Goal: Information Seeking & Learning: Learn about a topic

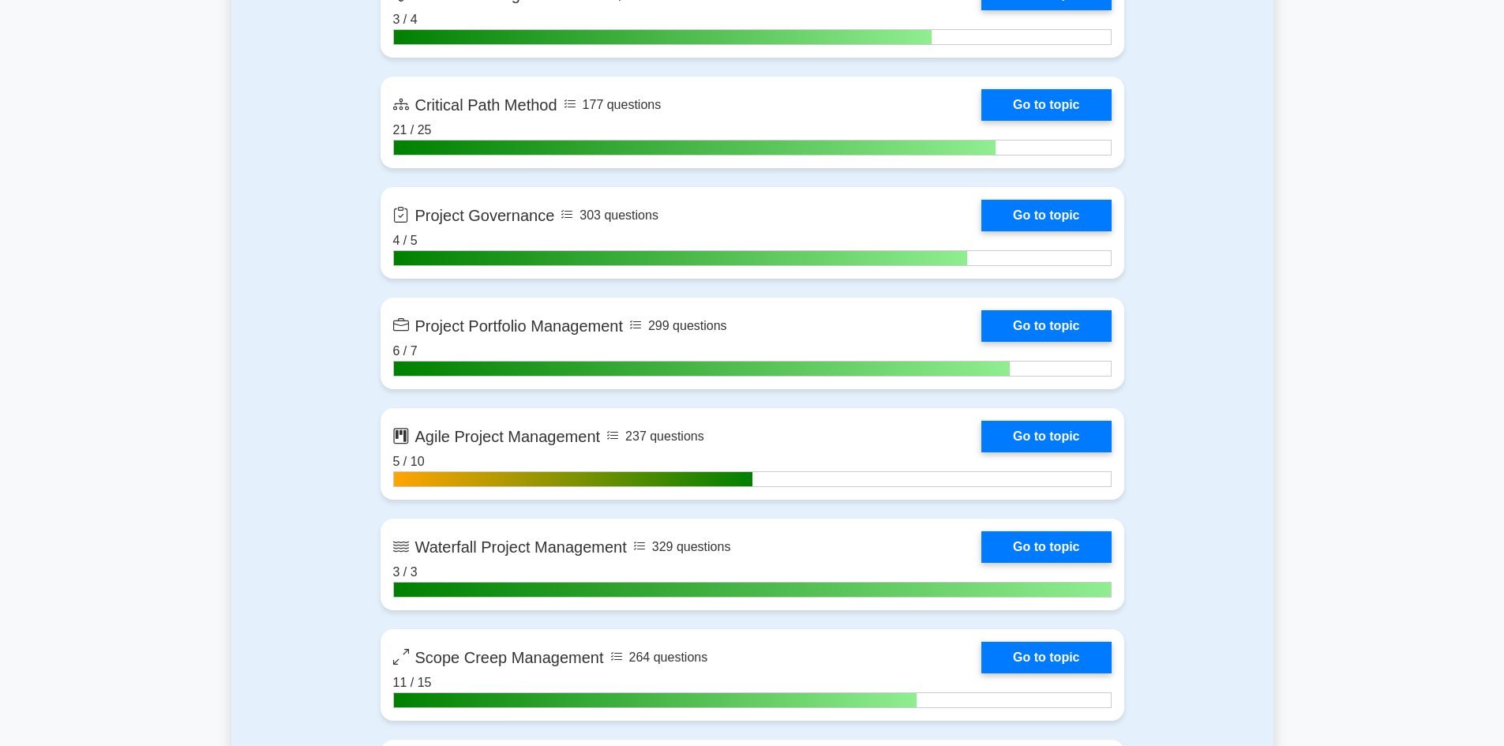
scroll to position [2921, 0]
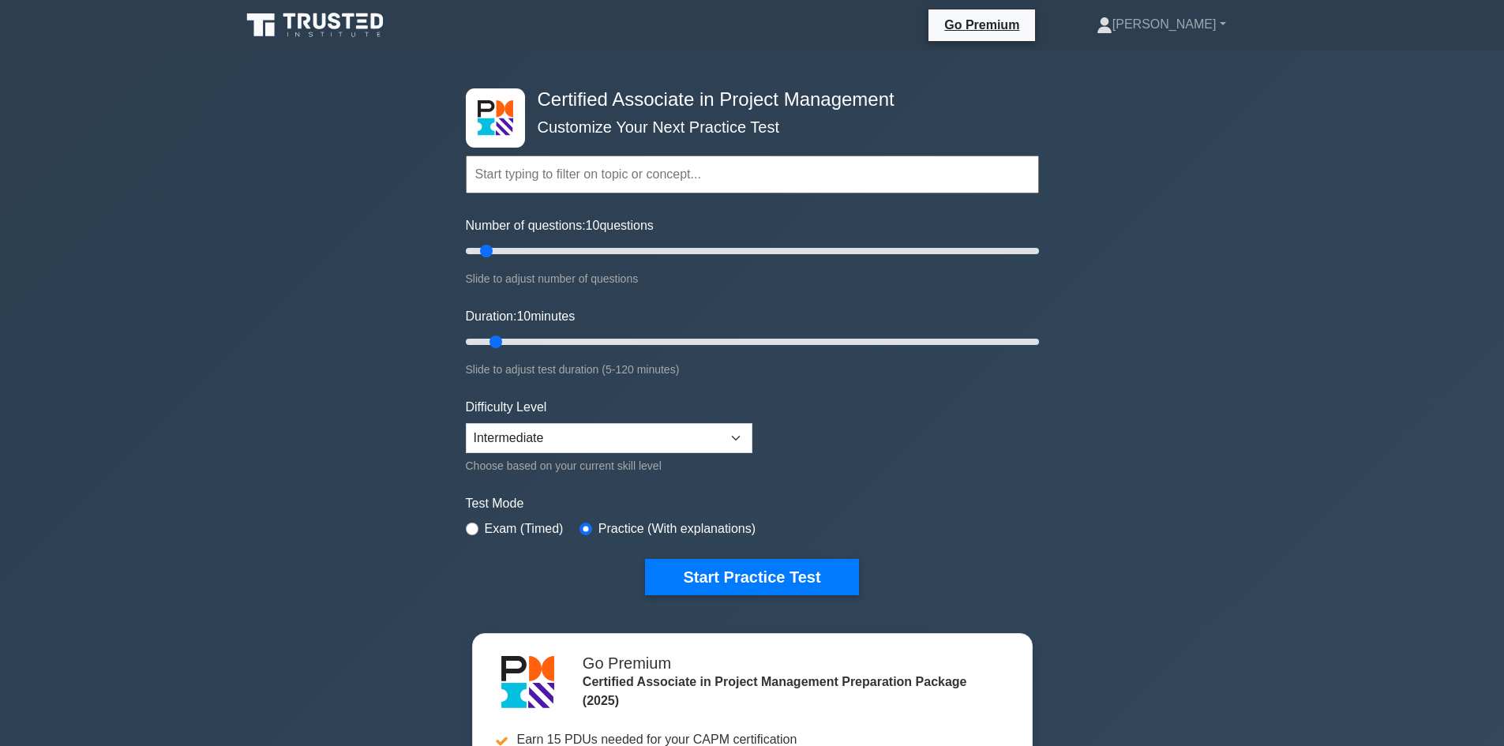
drag, startPoint x: 730, startPoint y: 579, endPoint x: 1029, endPoint y: 452, distance: 325.1
click at [1029, 452] on form "Topics Project Scope Management Project Time Management Project Cost Management…" at bounding box center [752, 351] width 573 height 488
click at [760, 589] on button "Start Practice Test" at bounding box center [751, 577] width 213 height 36
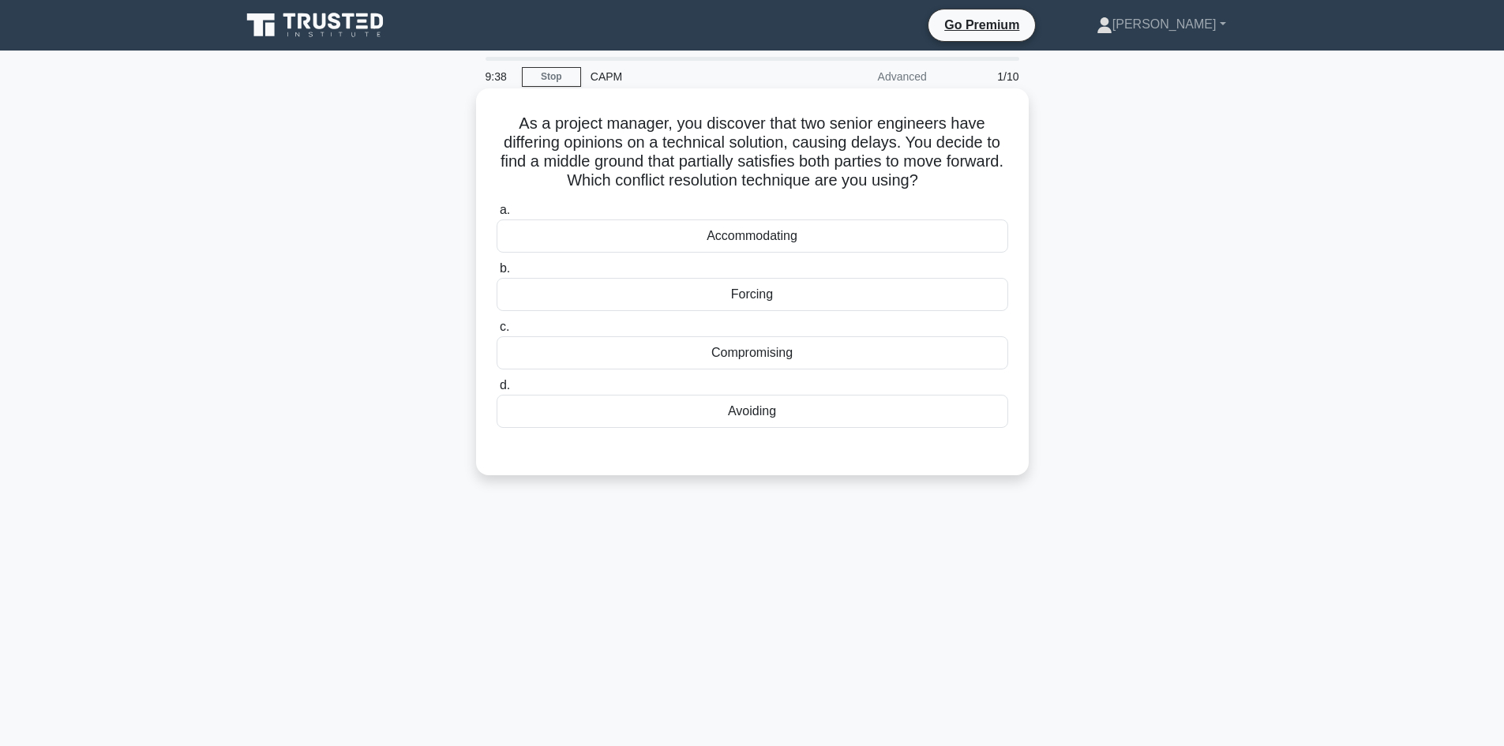
click at [832, 358] on div "Compromising" at bounding box center [753, 352] width 512 height 33
click at [497, 332] on input "c. Compromising" at bounding box center [497, 327] width 0 height 10
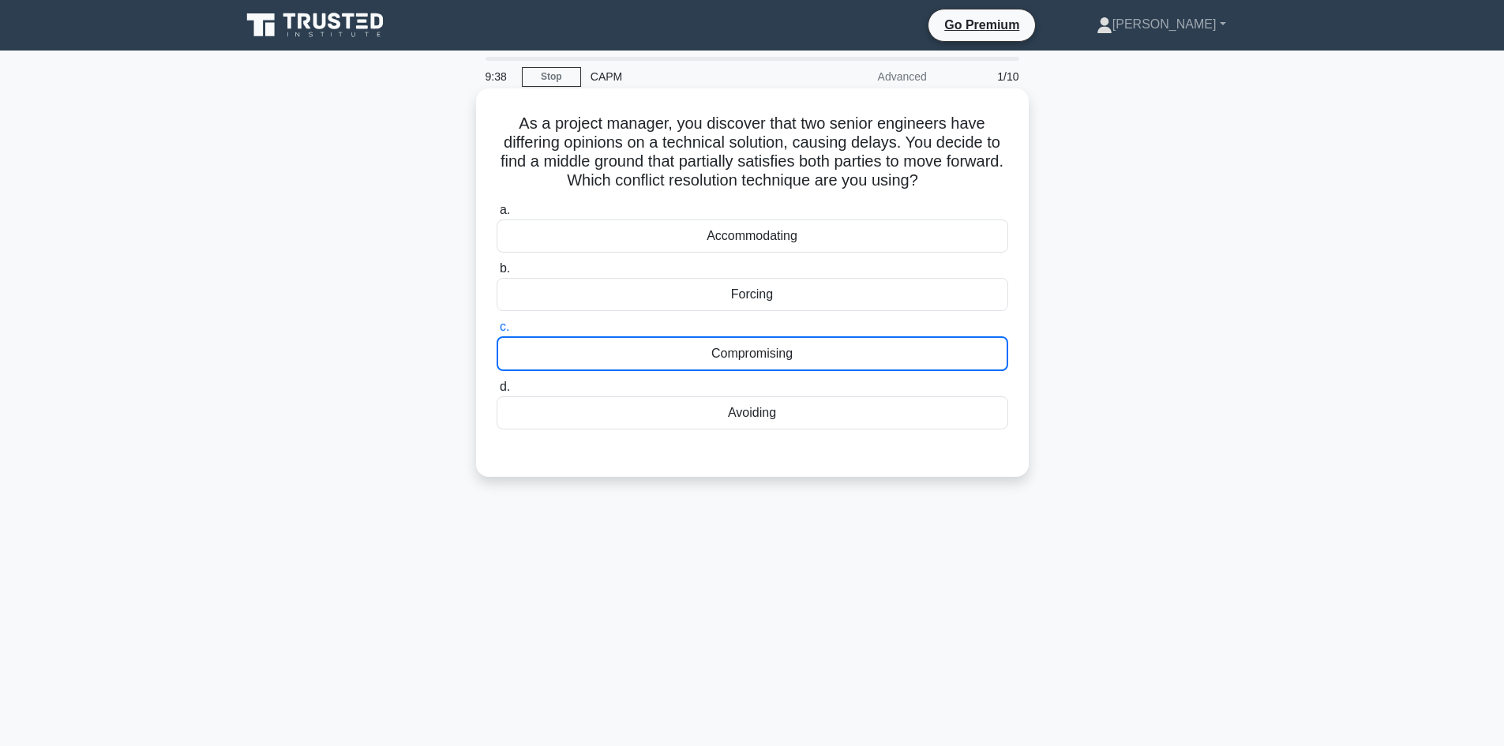
click at [832, 358] on div "Compromising" at bounding box center [753, 353] width 512 height 35
click at [497, 332] on input "c. Compromising" at bounding box center [497, 327] width 0 height 10
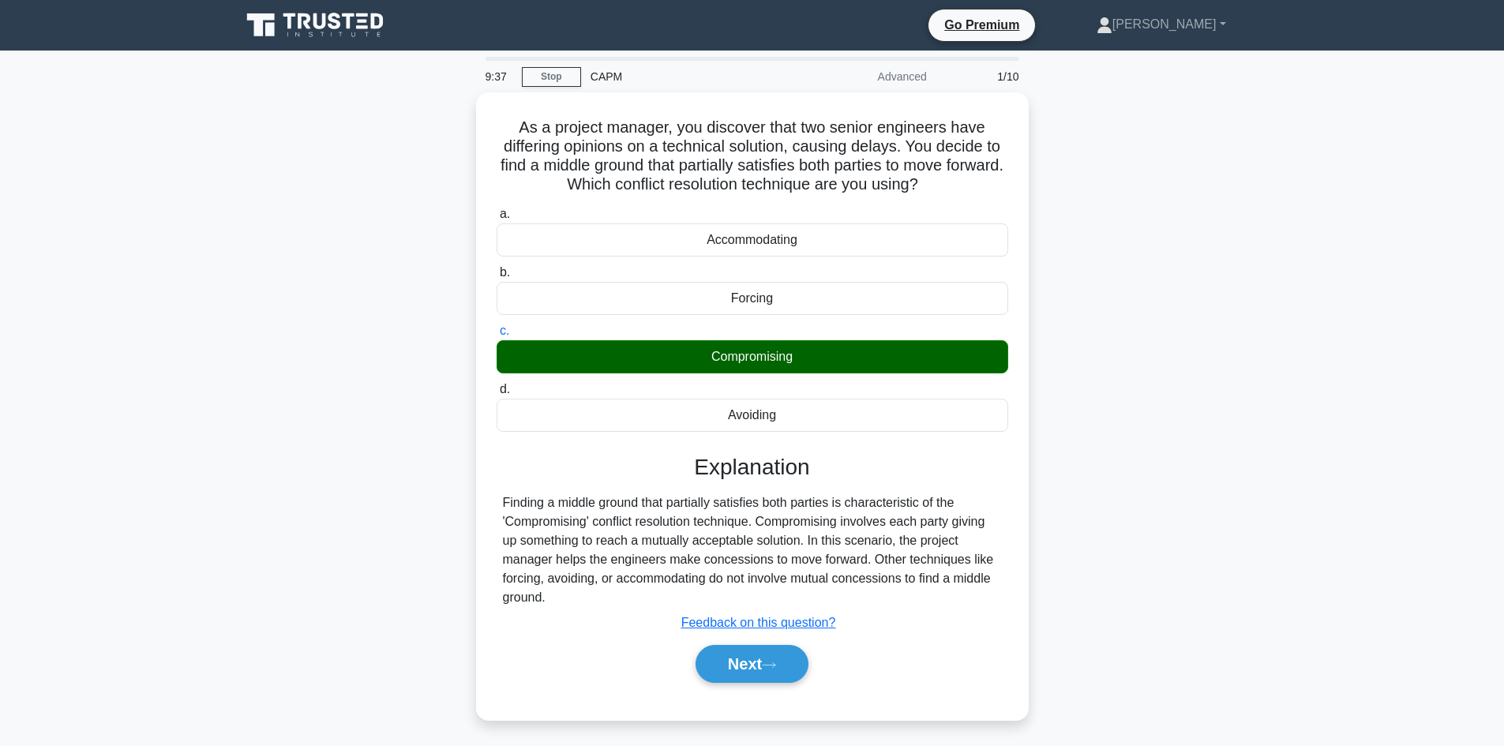
scroll to position [107, 0]
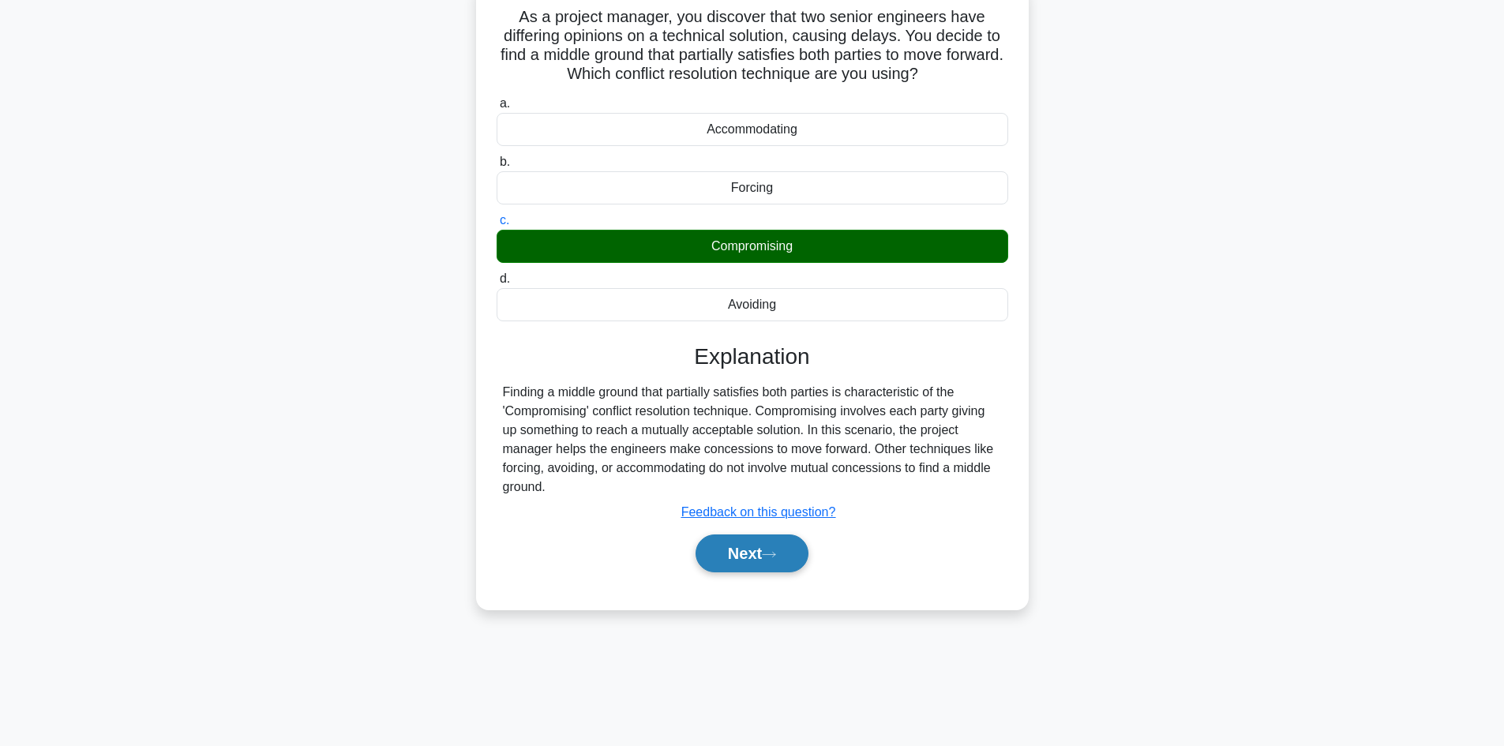
click at [730, 554] on button "Next" at bounding box center [751, 553] width 113 height 38
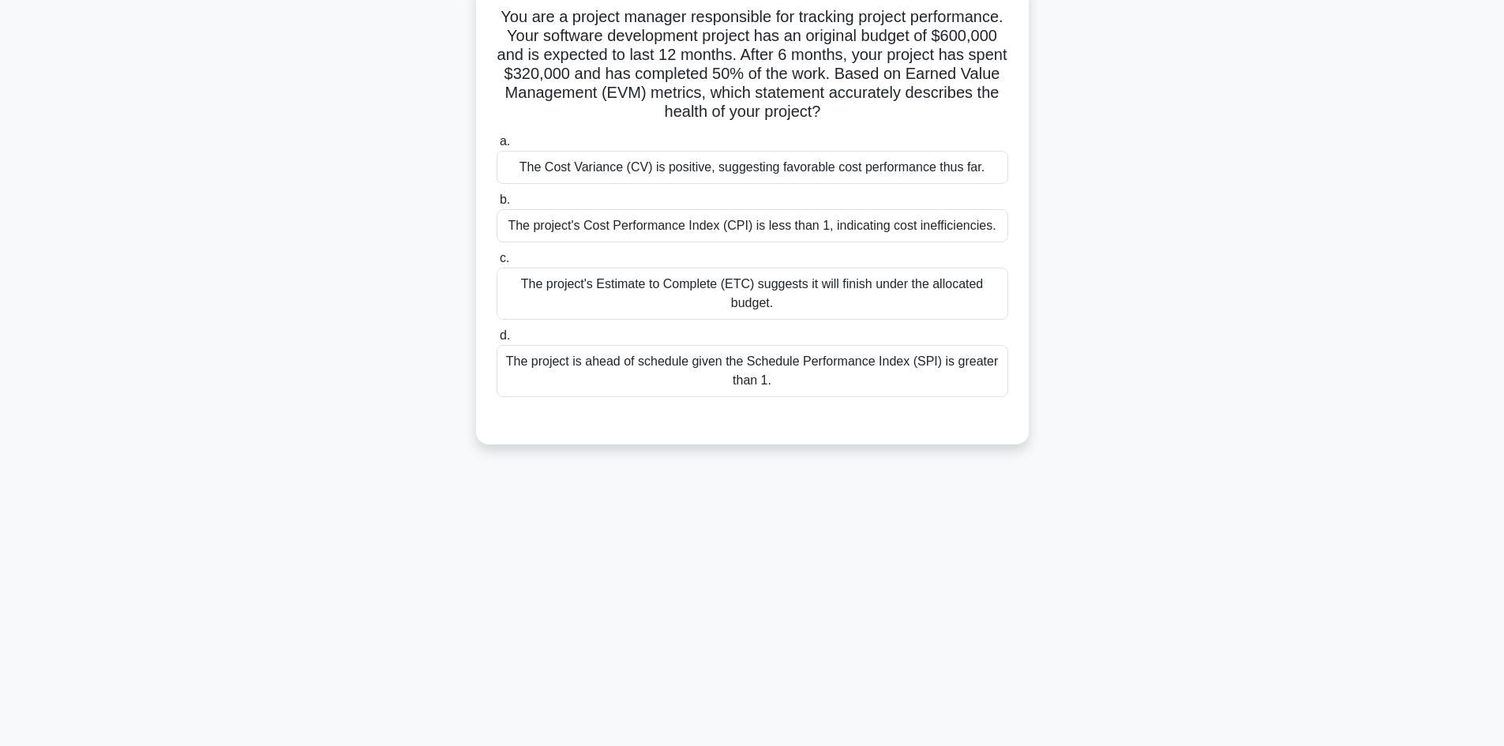
scroll to position [0, 0]
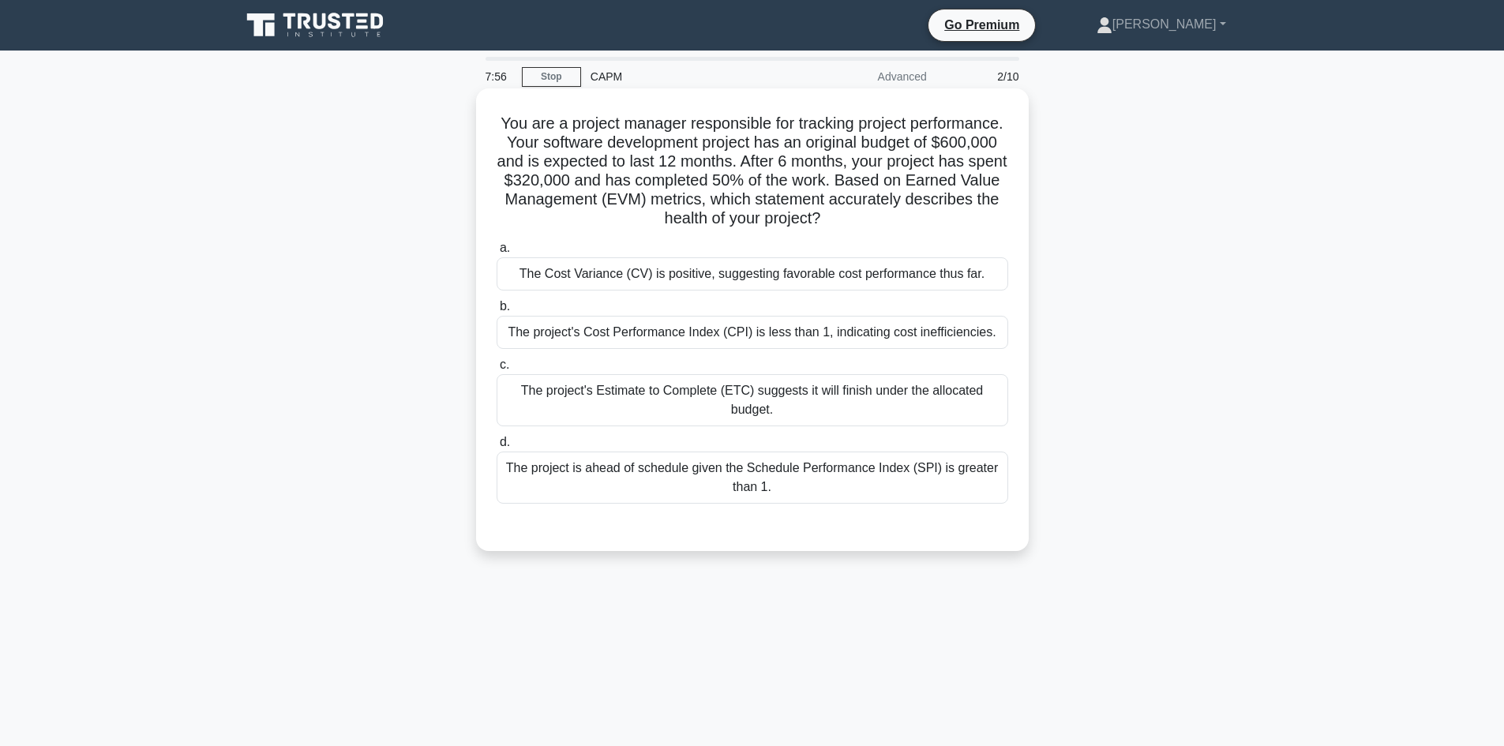
click at [705, 336] on div "The project's Cost Performance Index (CPI) is less than 1, indicating cost inef…" at bounding box center [753, 332] width 512 height 33
click at [497, 312] on input "b. The project's Cost Performance Index (CPI) is less than 1, indicating cost i…" at bounding box center [497, 307] width 0 height 10
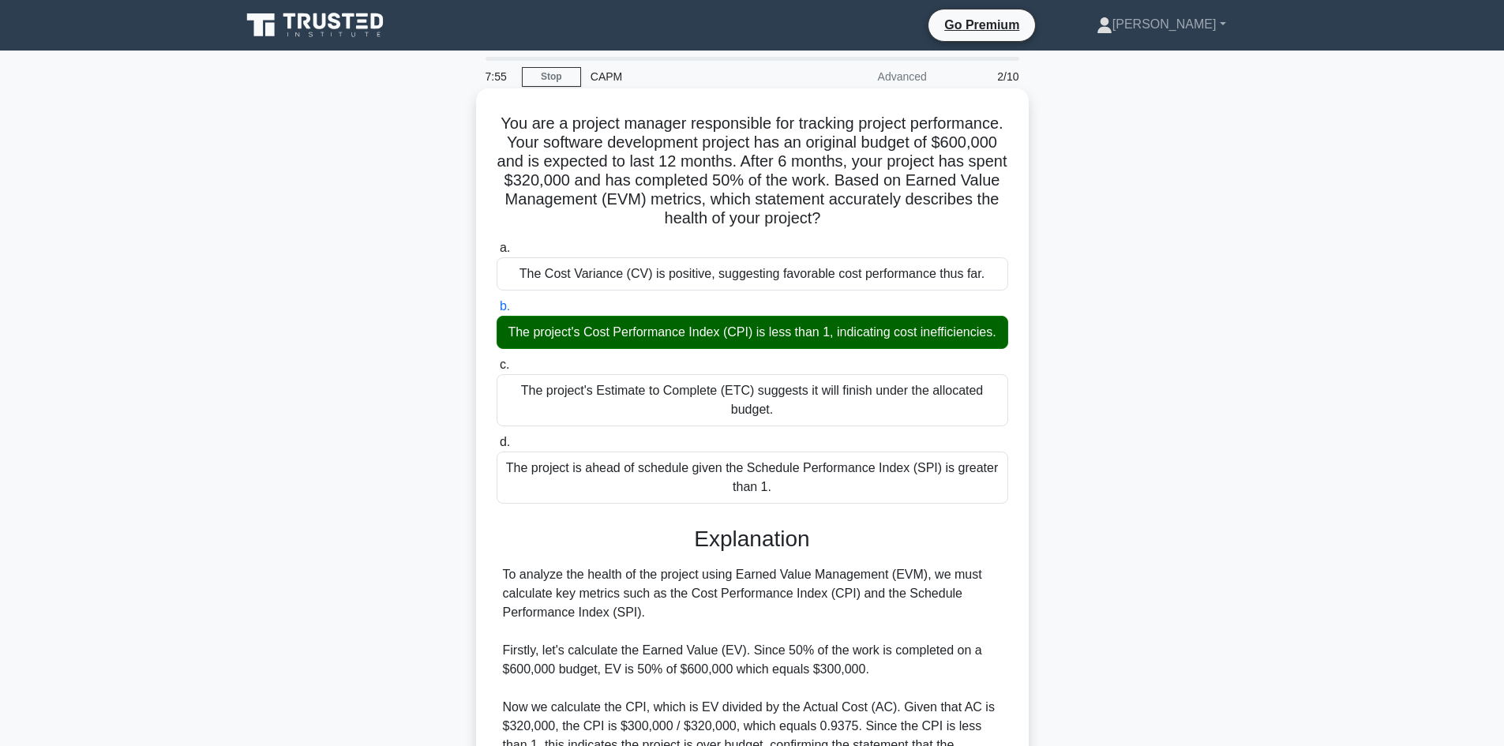
scroll to position [380, 0]
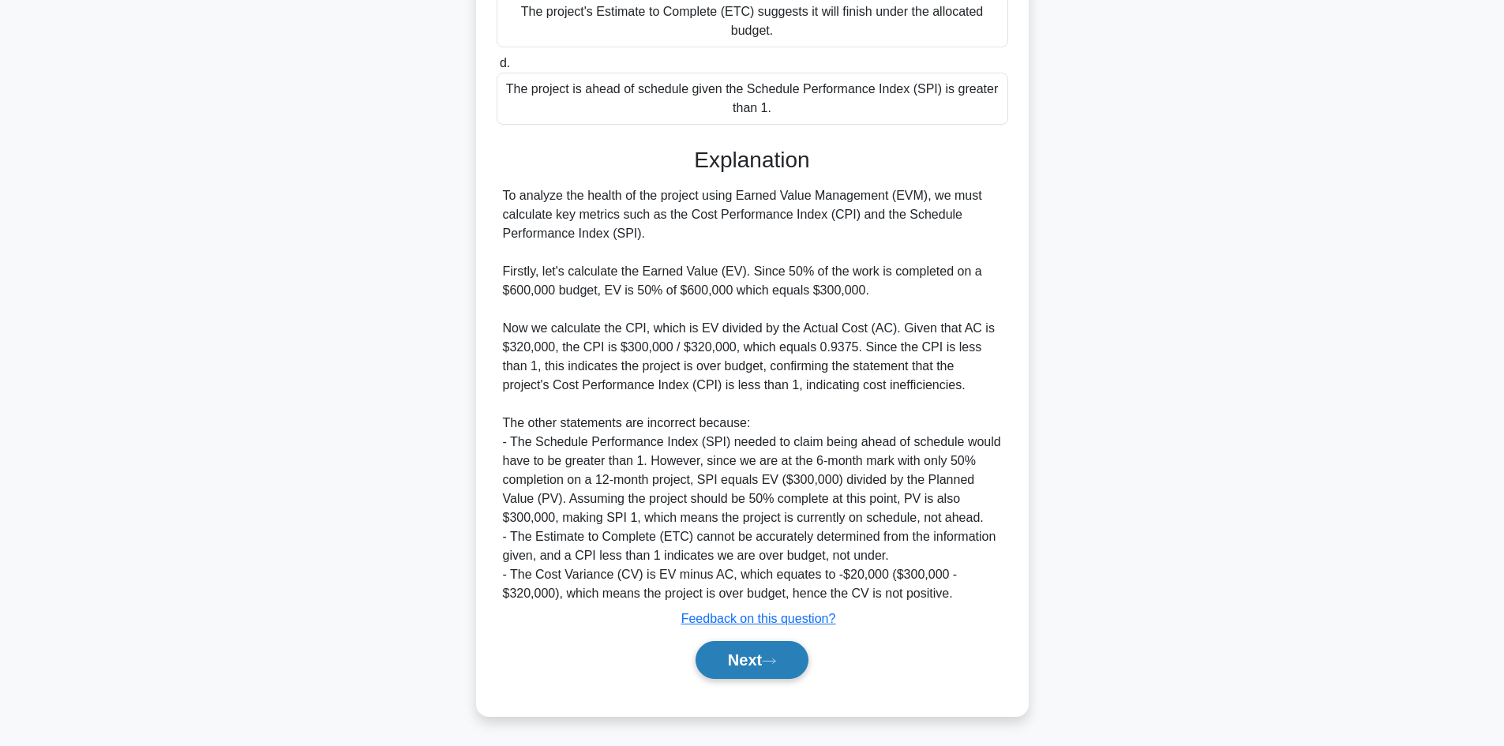
click at [770, 660] on icon at bounding box center [769, 661] width 14 height 9
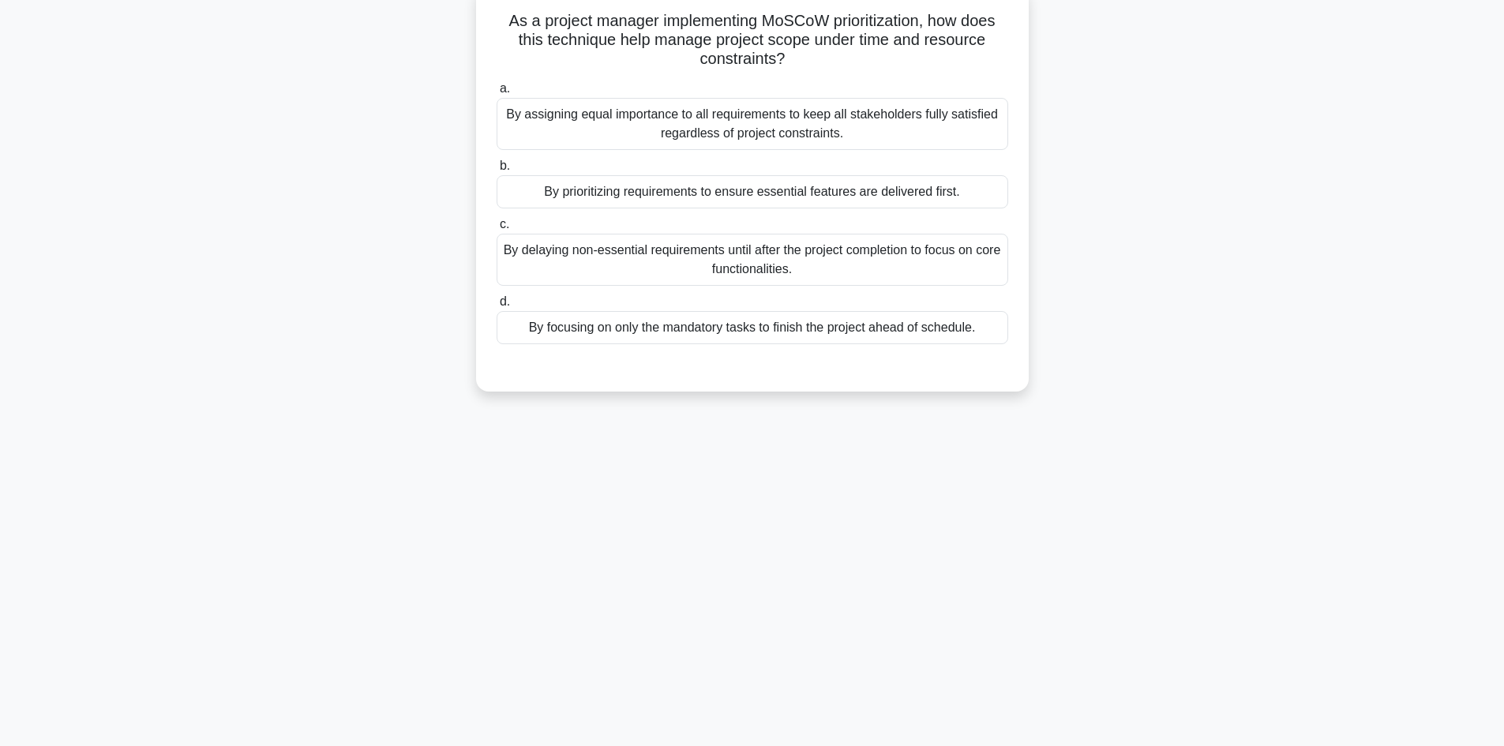
scroll to position [0, 0]
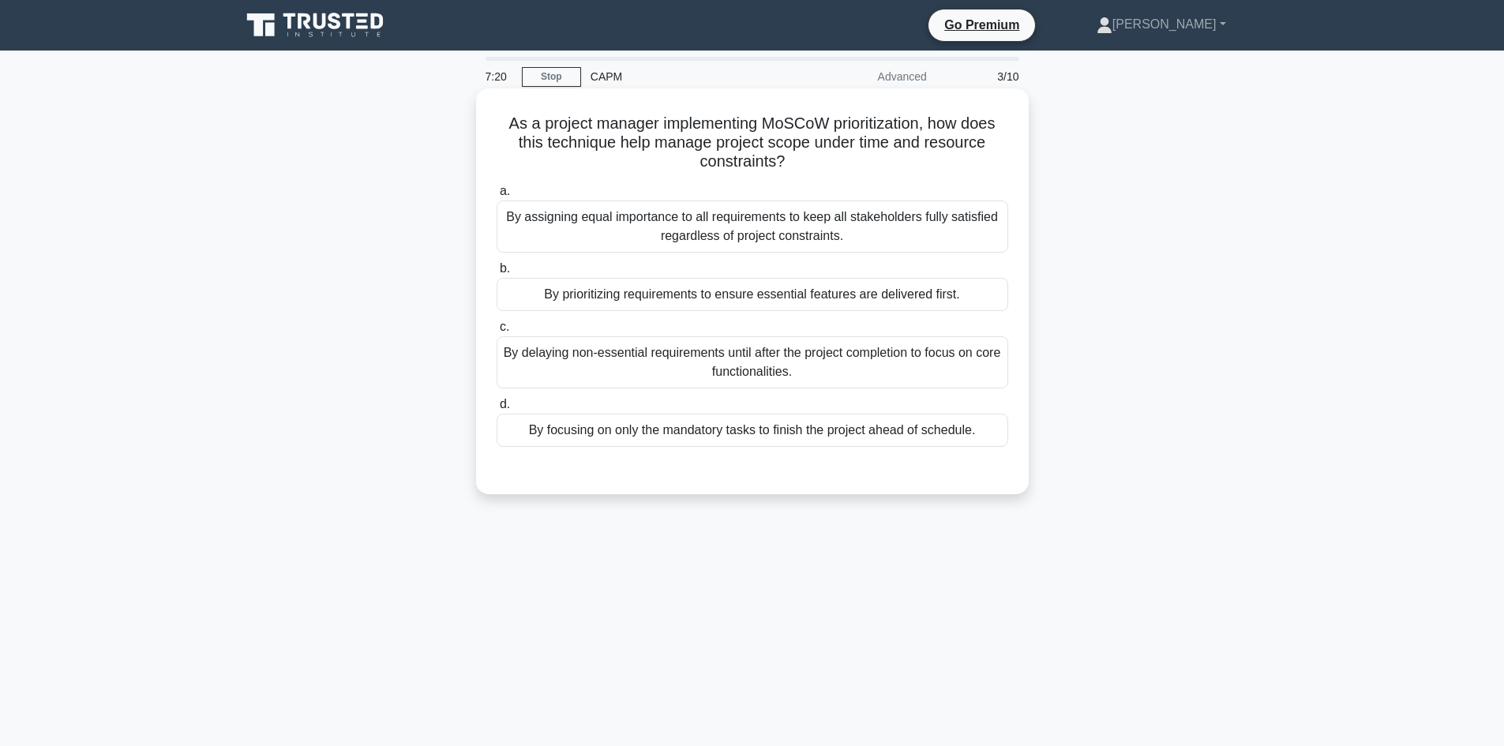
click at [728, 302] on div "By prioritizing requirements to ensure essential features are delivered first." at bounding box center [753, 294] width 512 height 33
click at [497, 274] on input "b. By prioritizing requirements to ensure essential features are delivered firs…" at bounding box center [497, 269] width 0 height 10
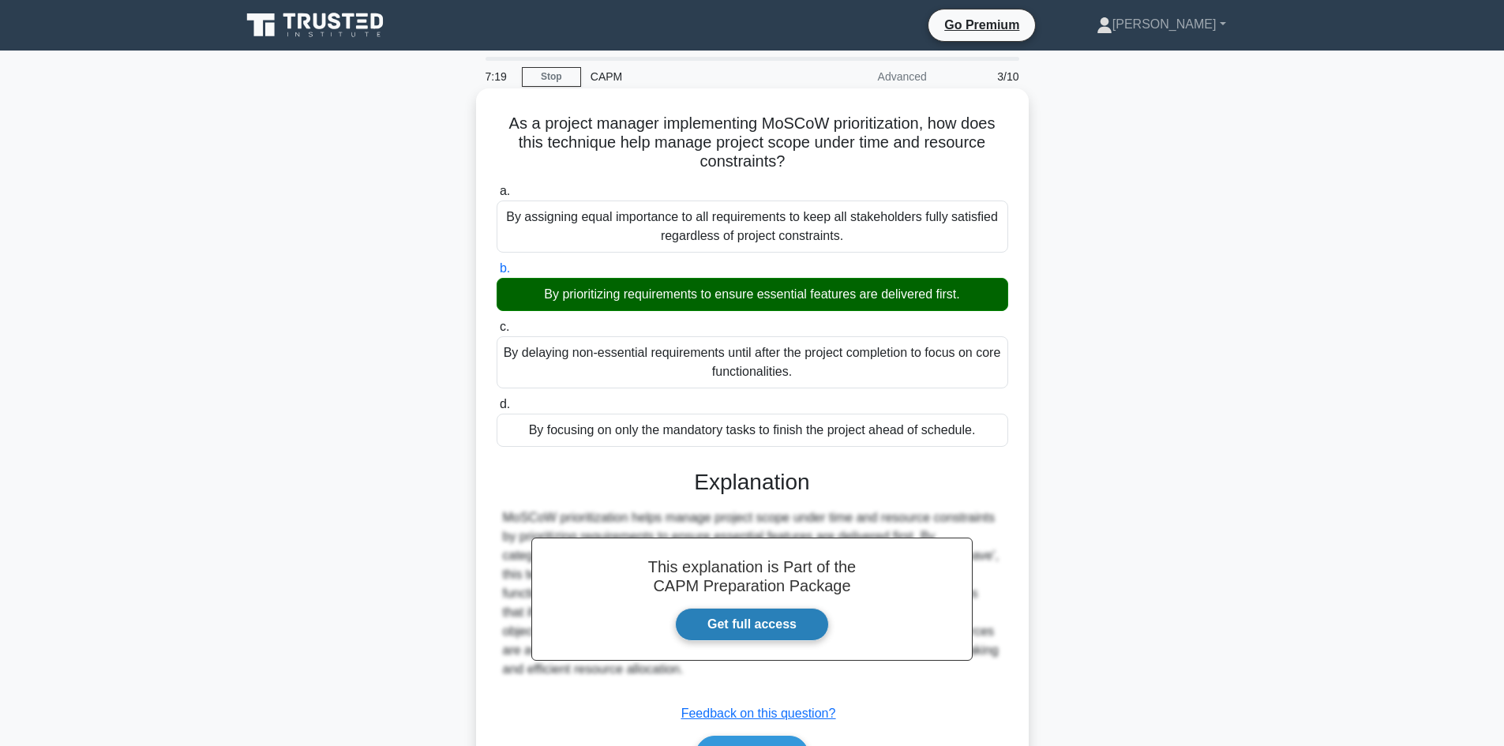
scroll to position [107, 0]
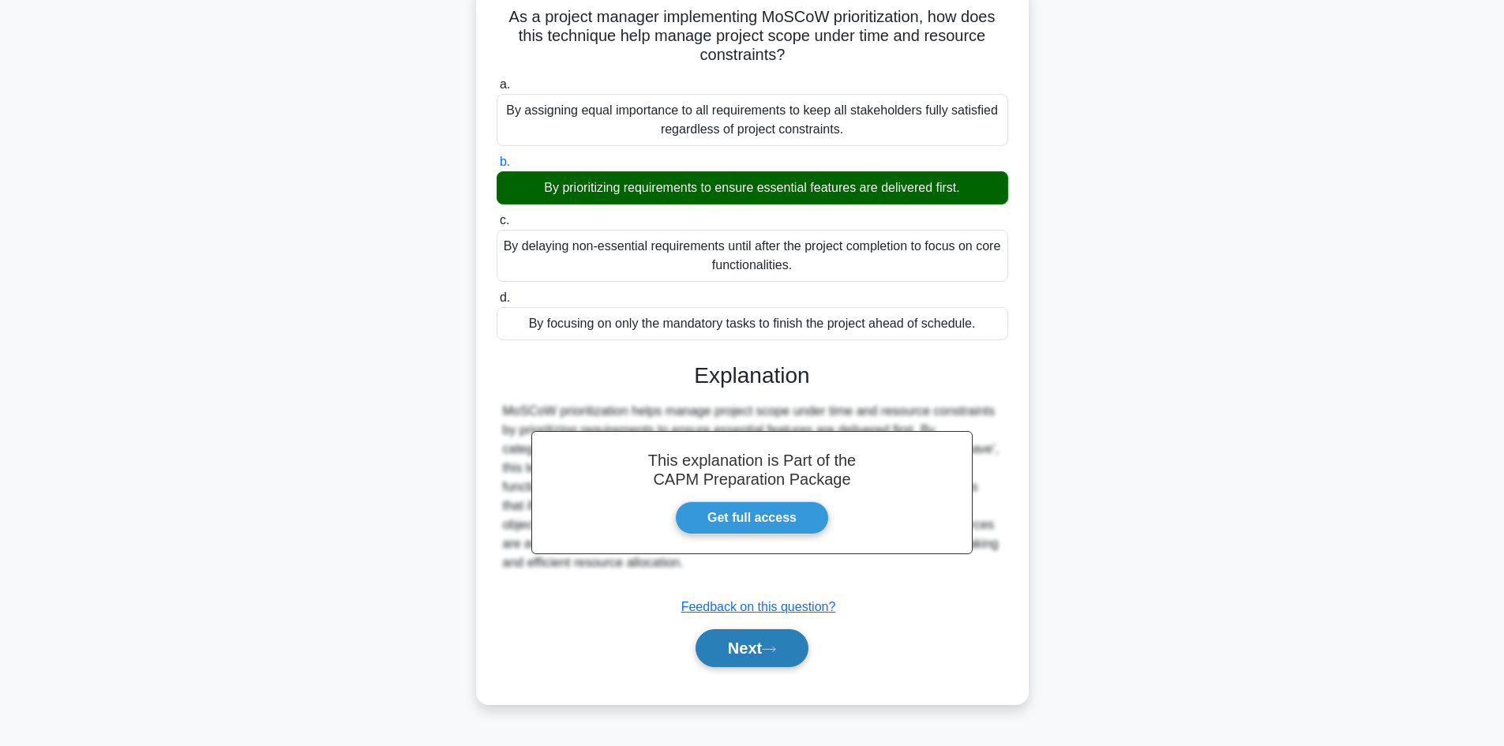
click at [758, 645] on button "Next" at bounding box center [751, 648] width 113 height 38
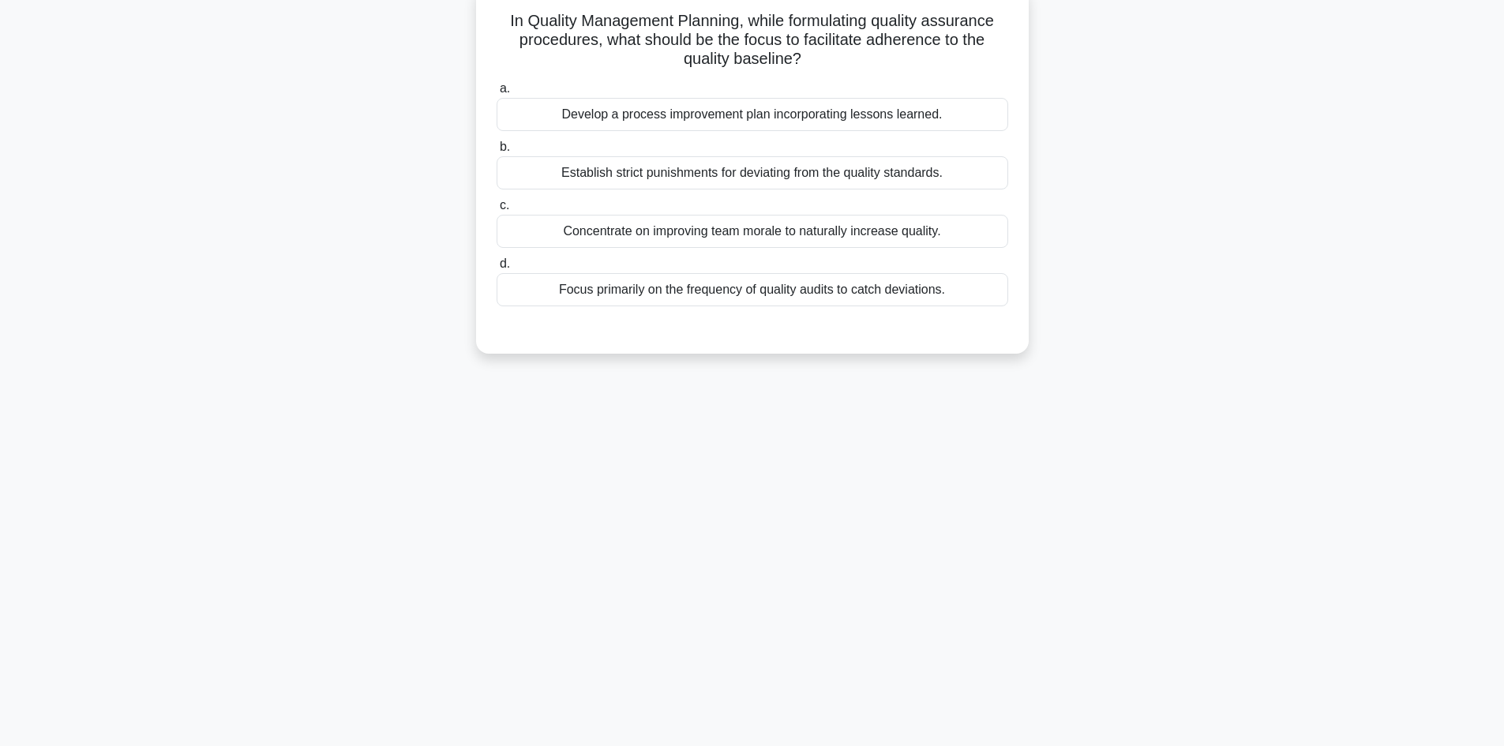
scroll to position [28, 0]
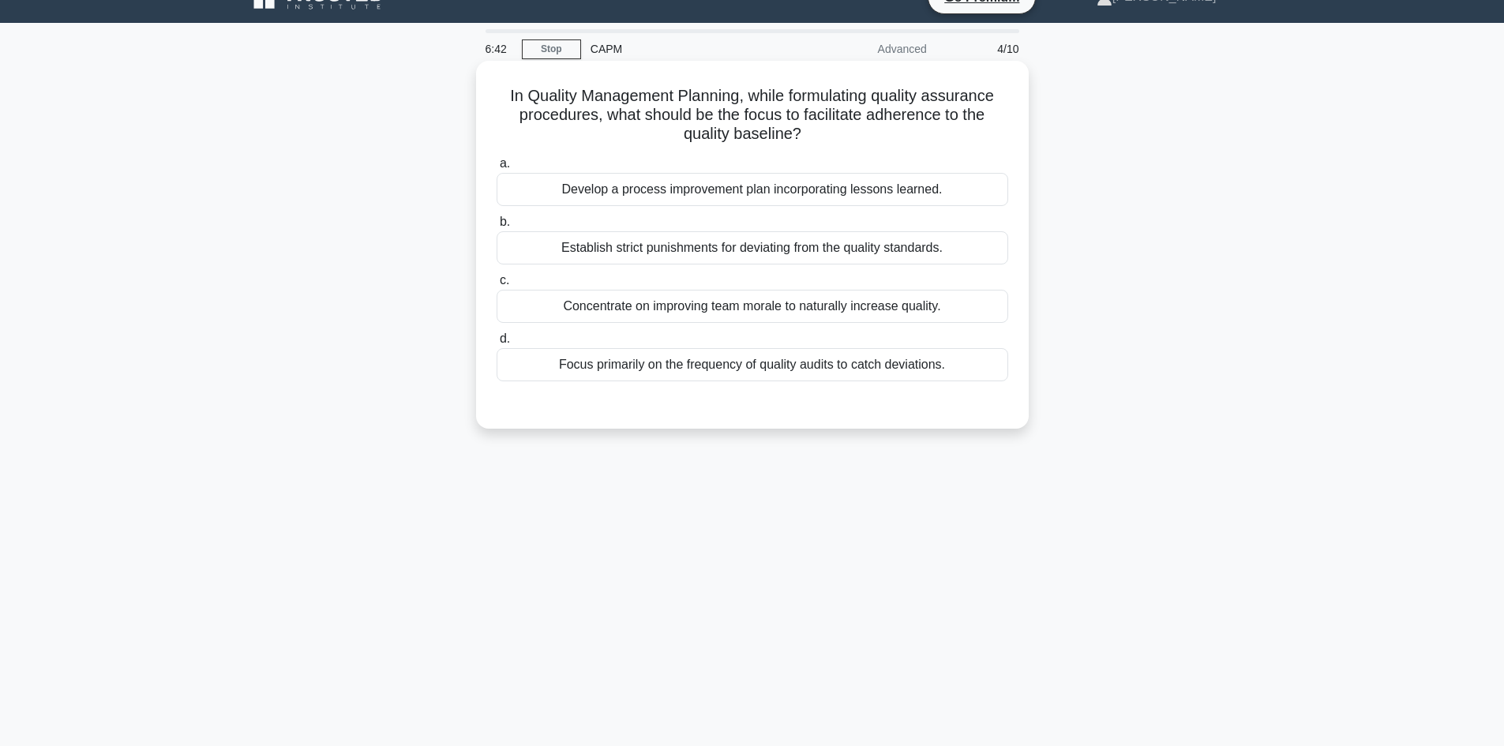
click at [723, 373] on div "Focus primarily on the frequency of quality audits to catch deviations." at bounding box center [753, 364] width 512 height 33
click at [497, 344] on input "d. Focus primarily on the frequency of quality audits to catch deviations." at bounding box center [497, 339] width 0 height 10
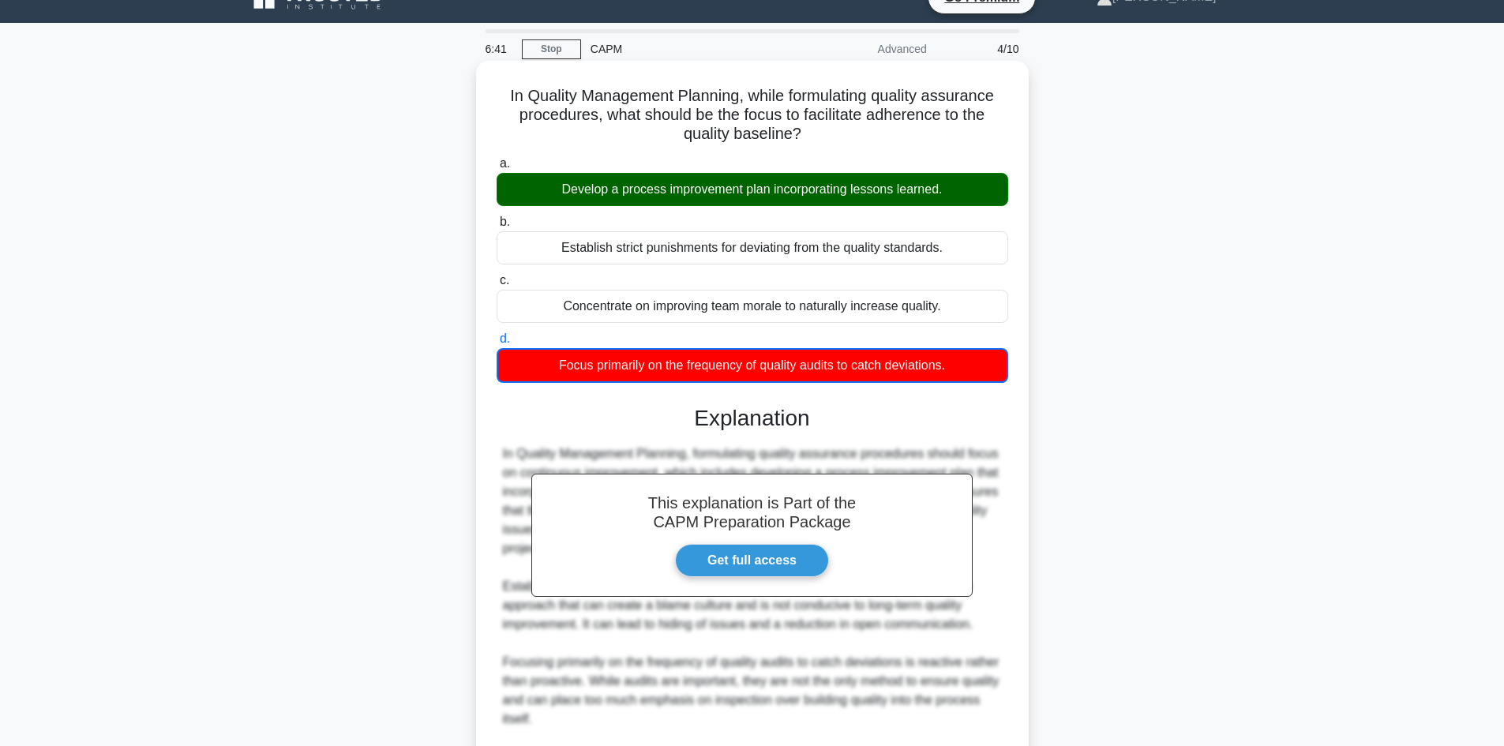
scroll to position [268, 0]
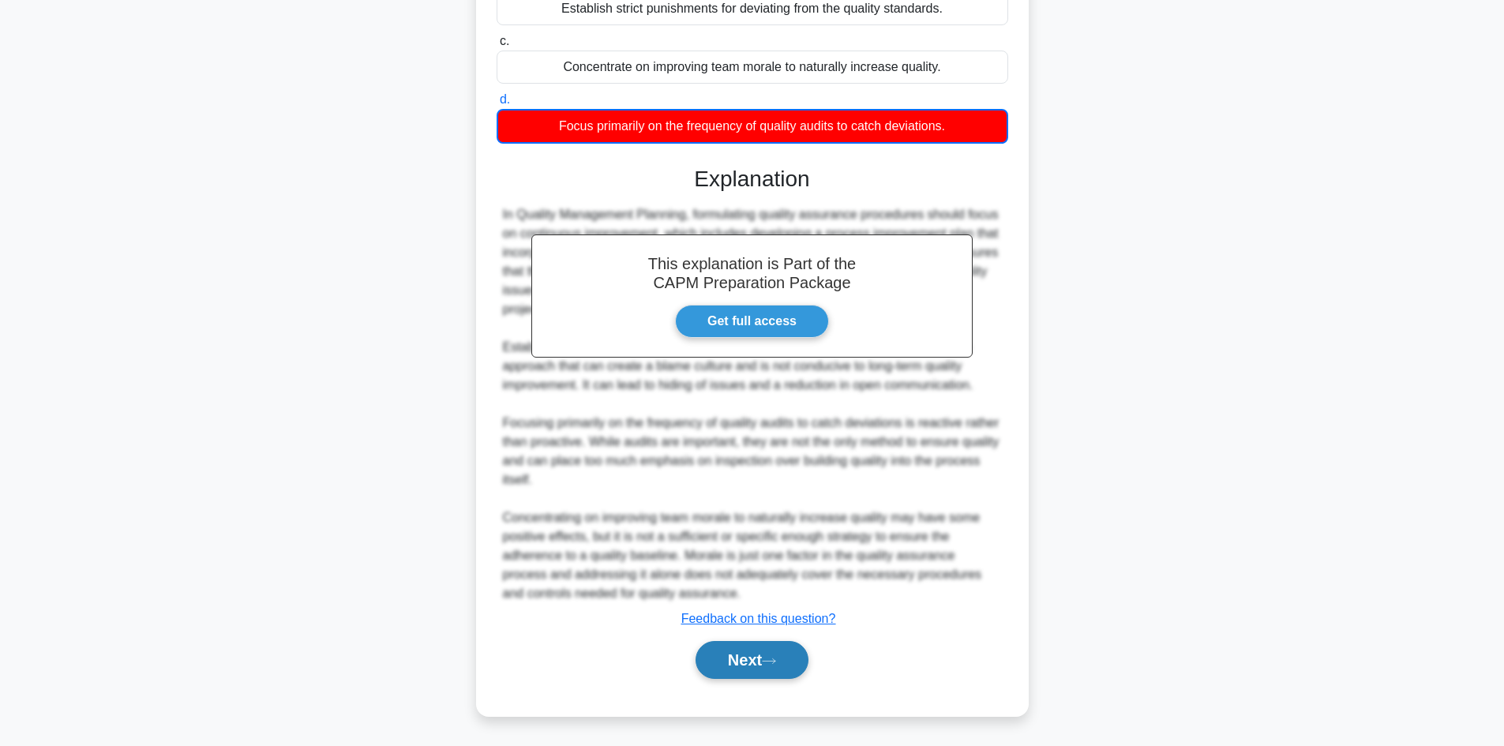
click at [736, 672] on button "Next" at bounding box center [751, 660] width 113 height 38
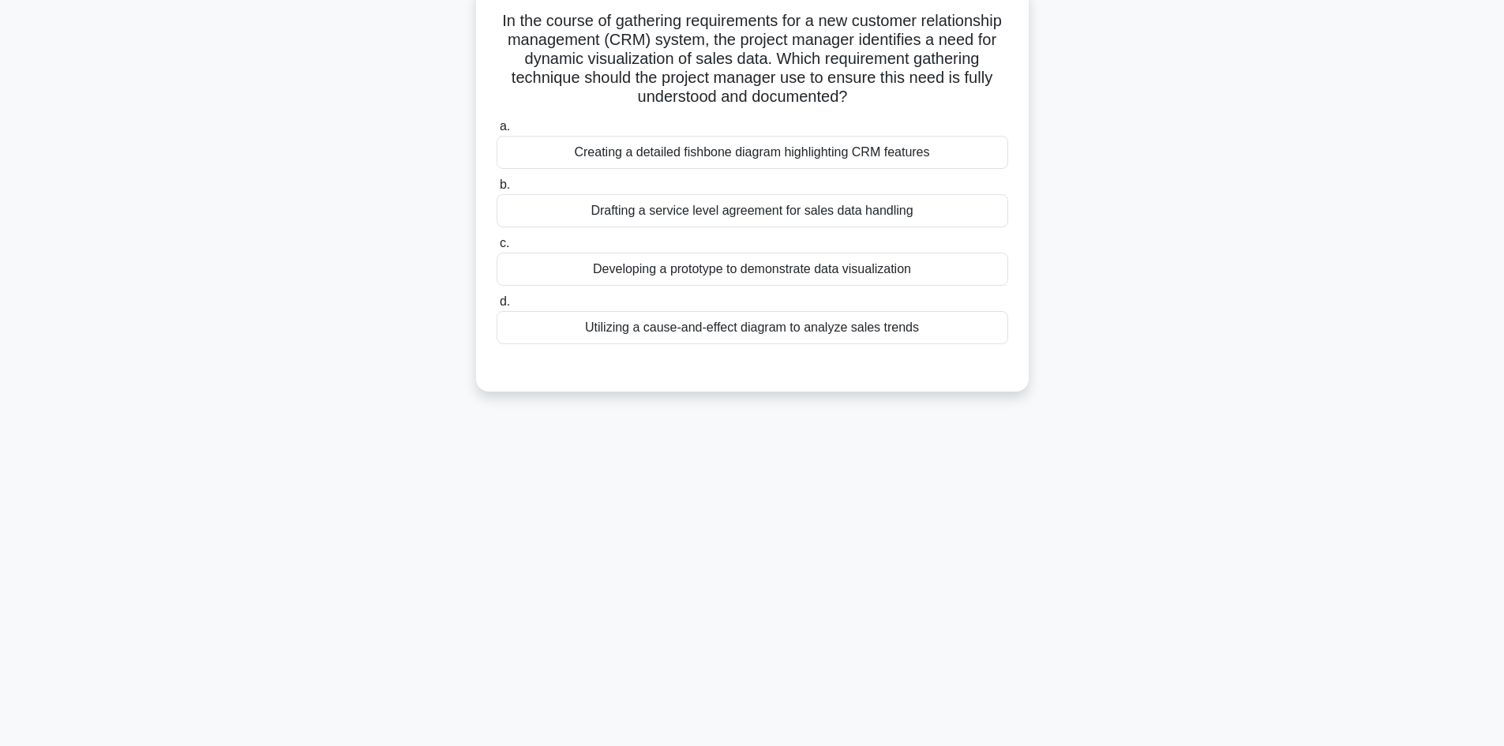
scroll to position [0, 0]
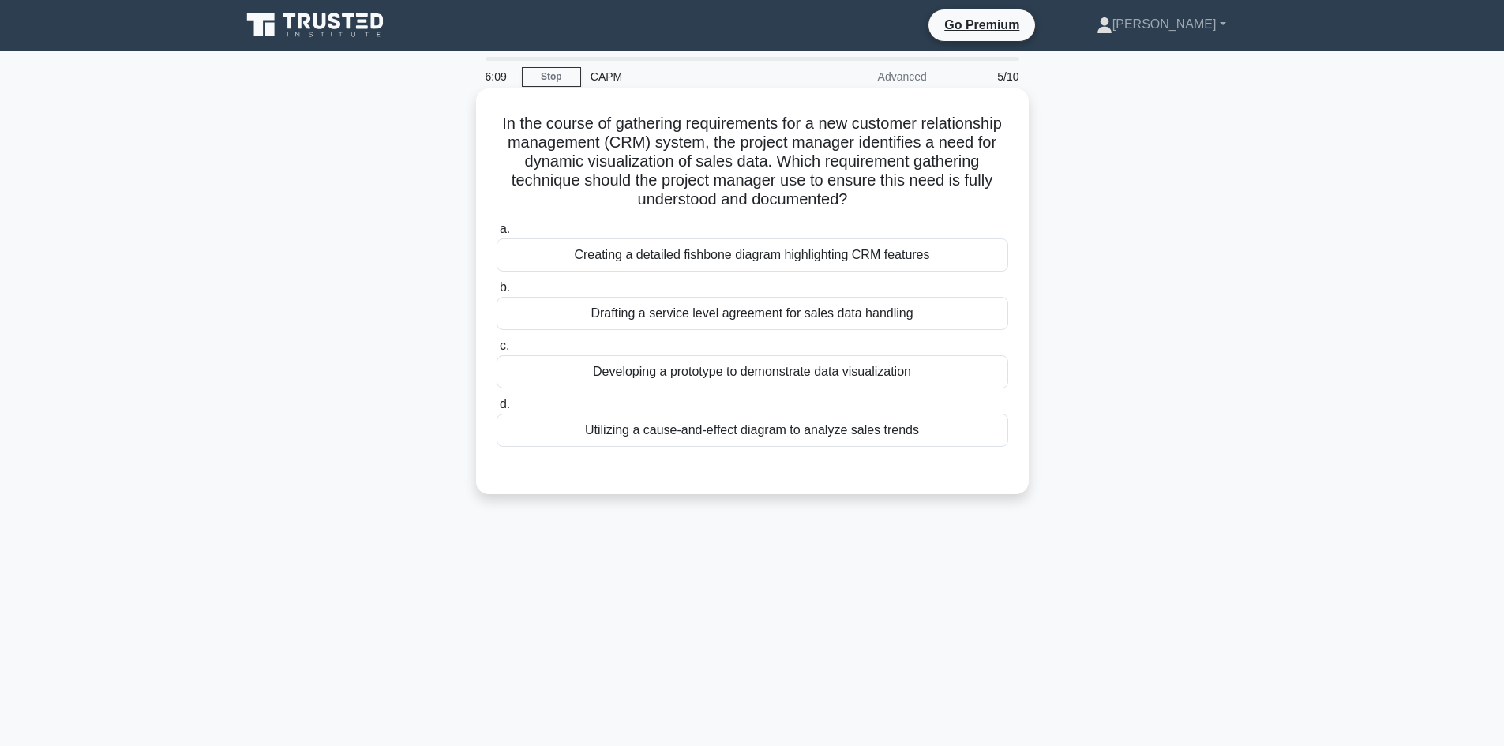
click at [720, 374] on div "Developing a prototype to demonstrate data visualization" at bounding box center [753, 371] width 512 height 33
click at [497, 351] on input "c. Developing a prototype to demonstrate data visualization" at bounding box center [497, 346] width 0 height 10
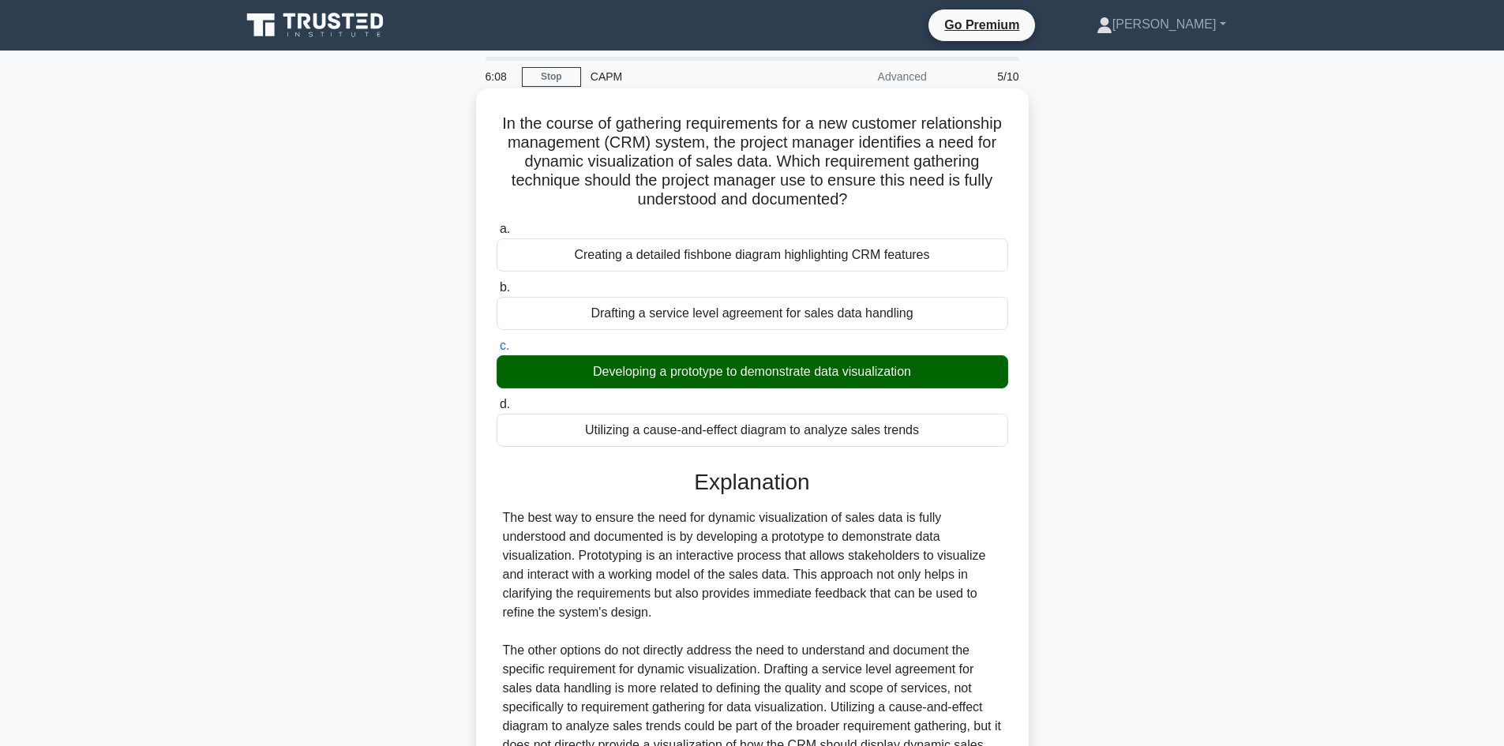
scroll to position [209, 0]
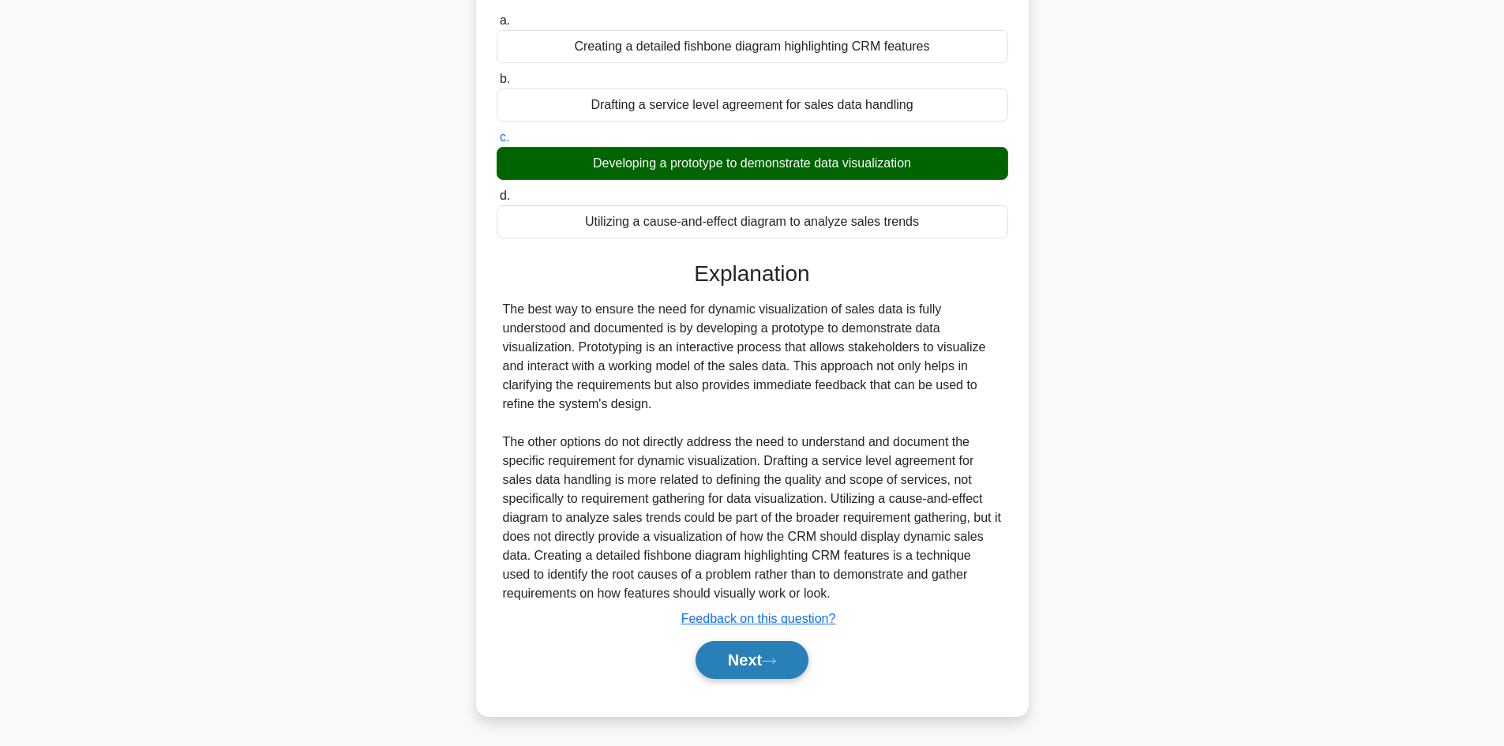
click at [740, 662] on button "Next" at bounding box center [751, 660] width 113 height 38
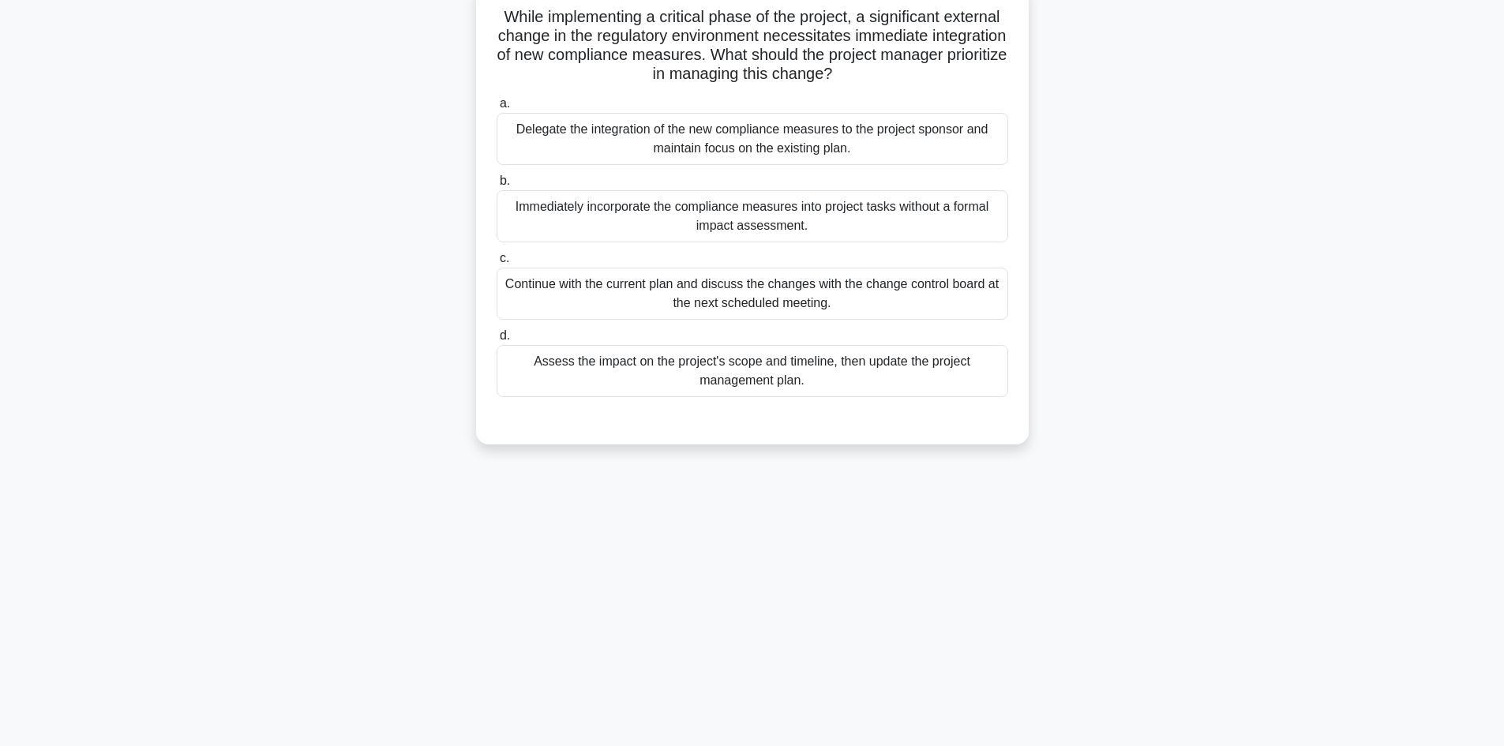
scroll to position [0, 0]
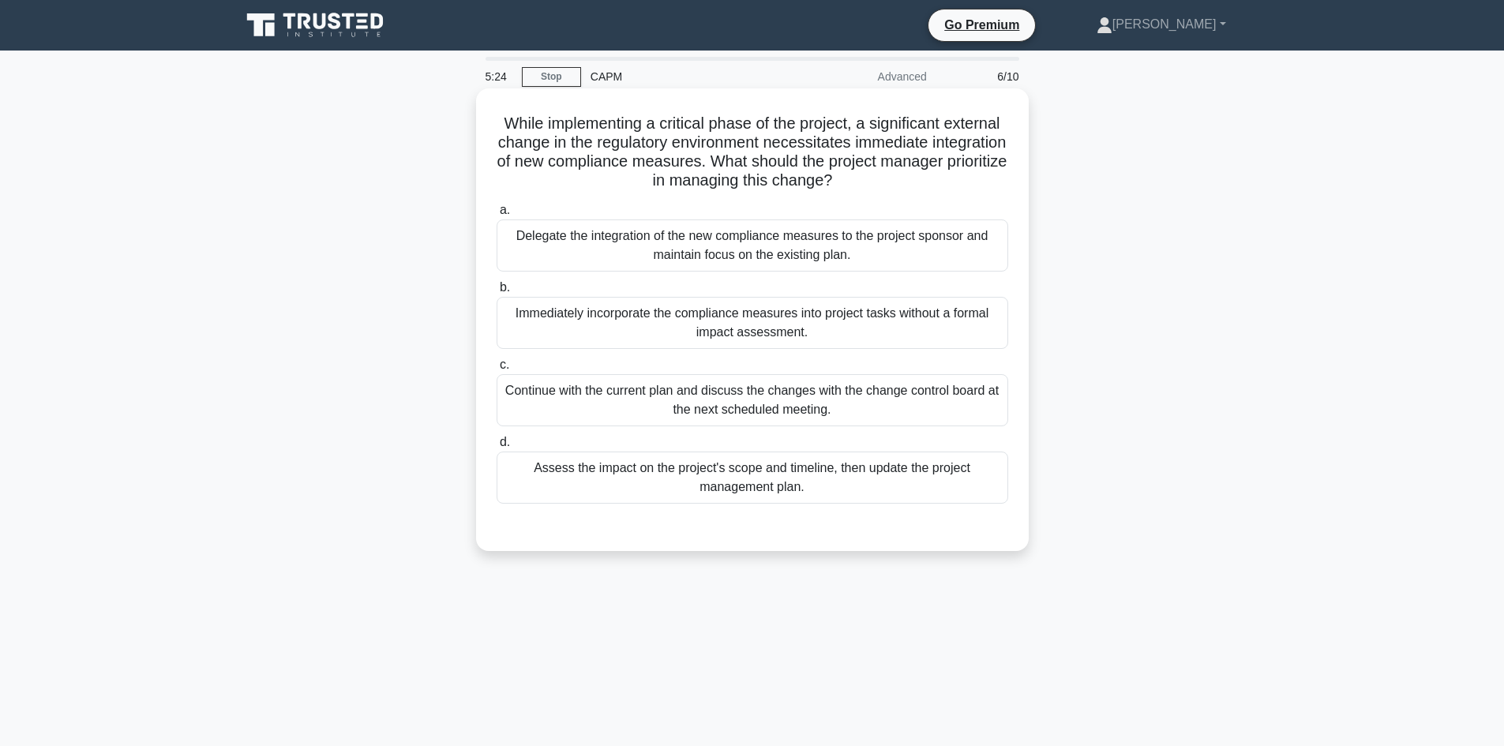
click at [870, 493] on div "Assess the impact on the project's scope and timeline, then update the project …" at bounding box center [753, 478] width 512 height 52
click at [497, 448] on input "d. Assess the impact on the project's scope and timeline, then update the proje…" at bounding box center [497, 442] width 0 height 10
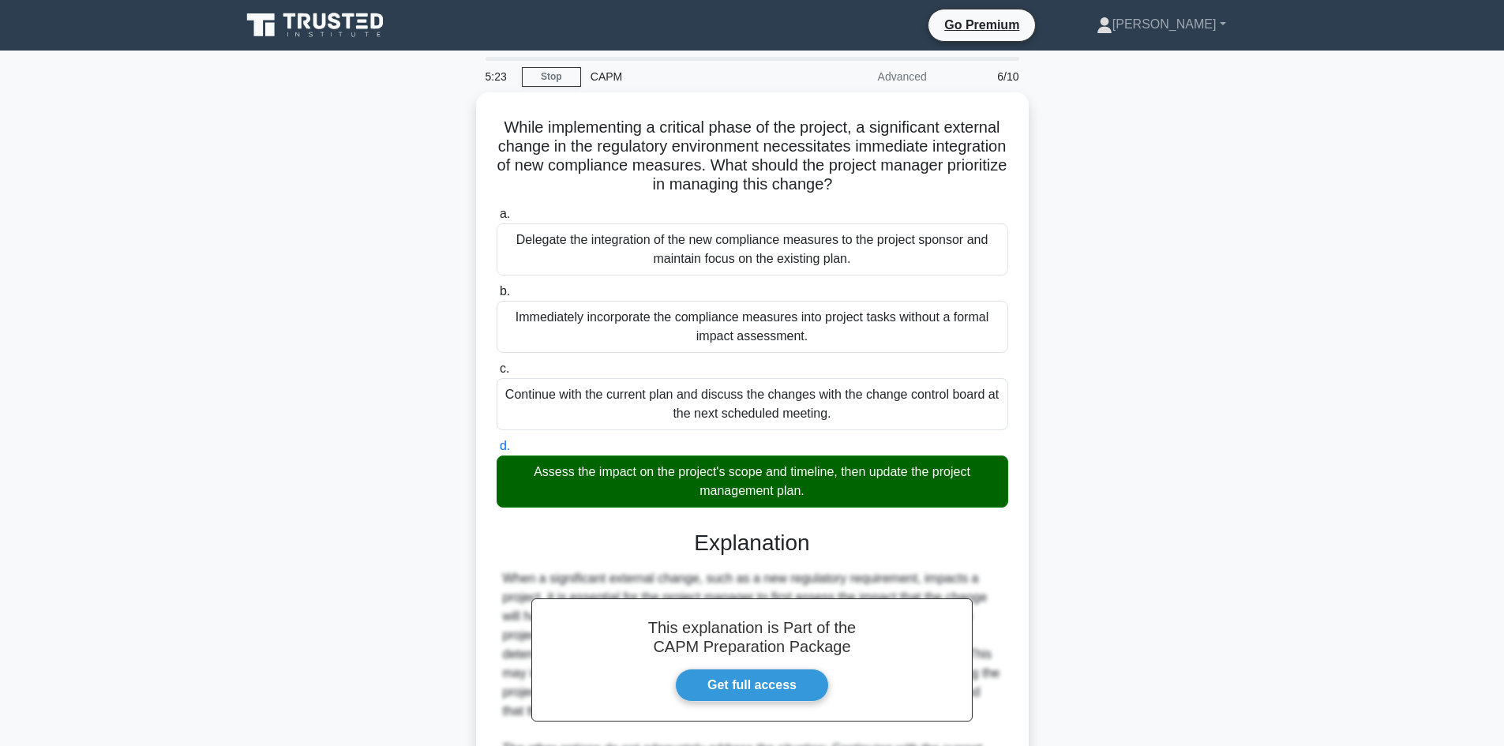
scroll to position [266, 0]
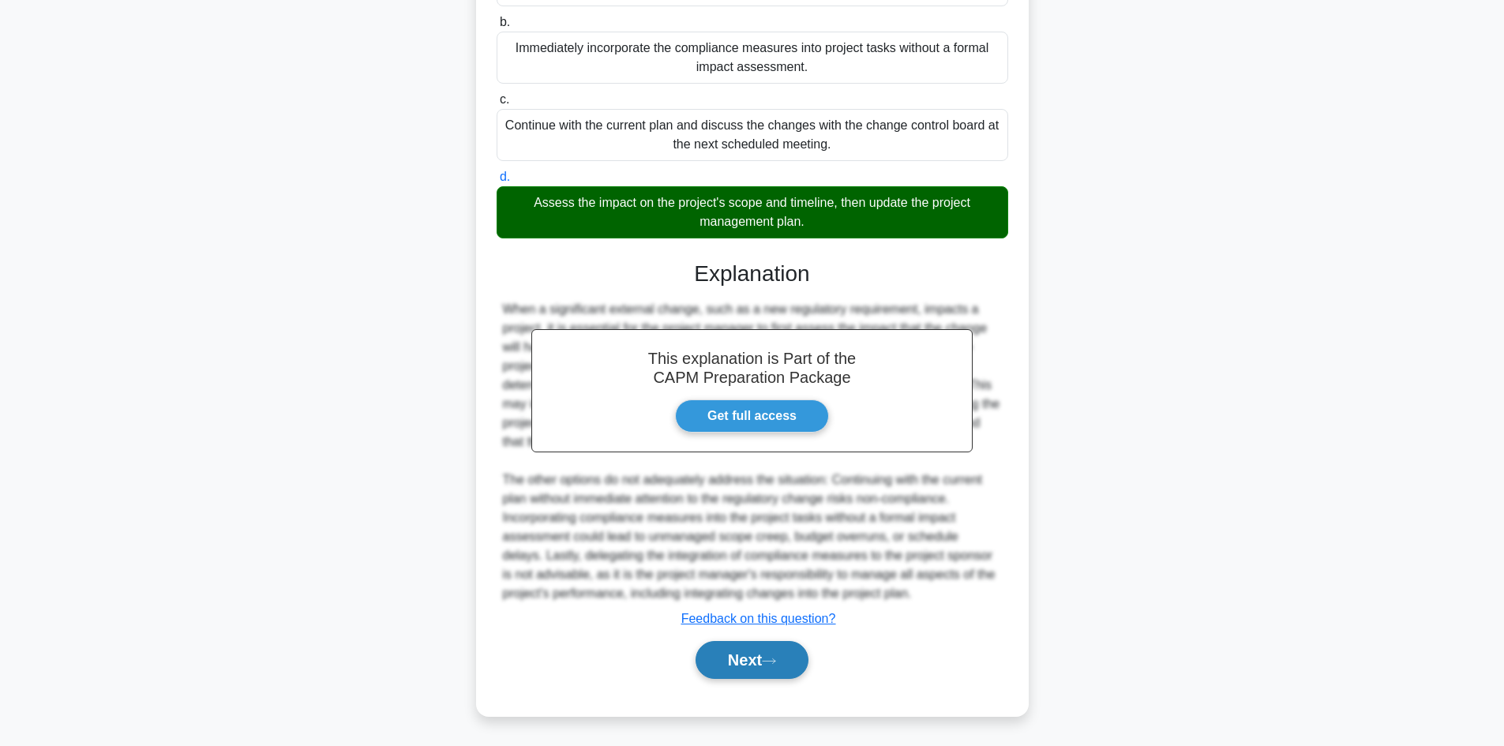
click at [733, 652] on button "Next" at bounding box center [751, 660] width 113 height 38
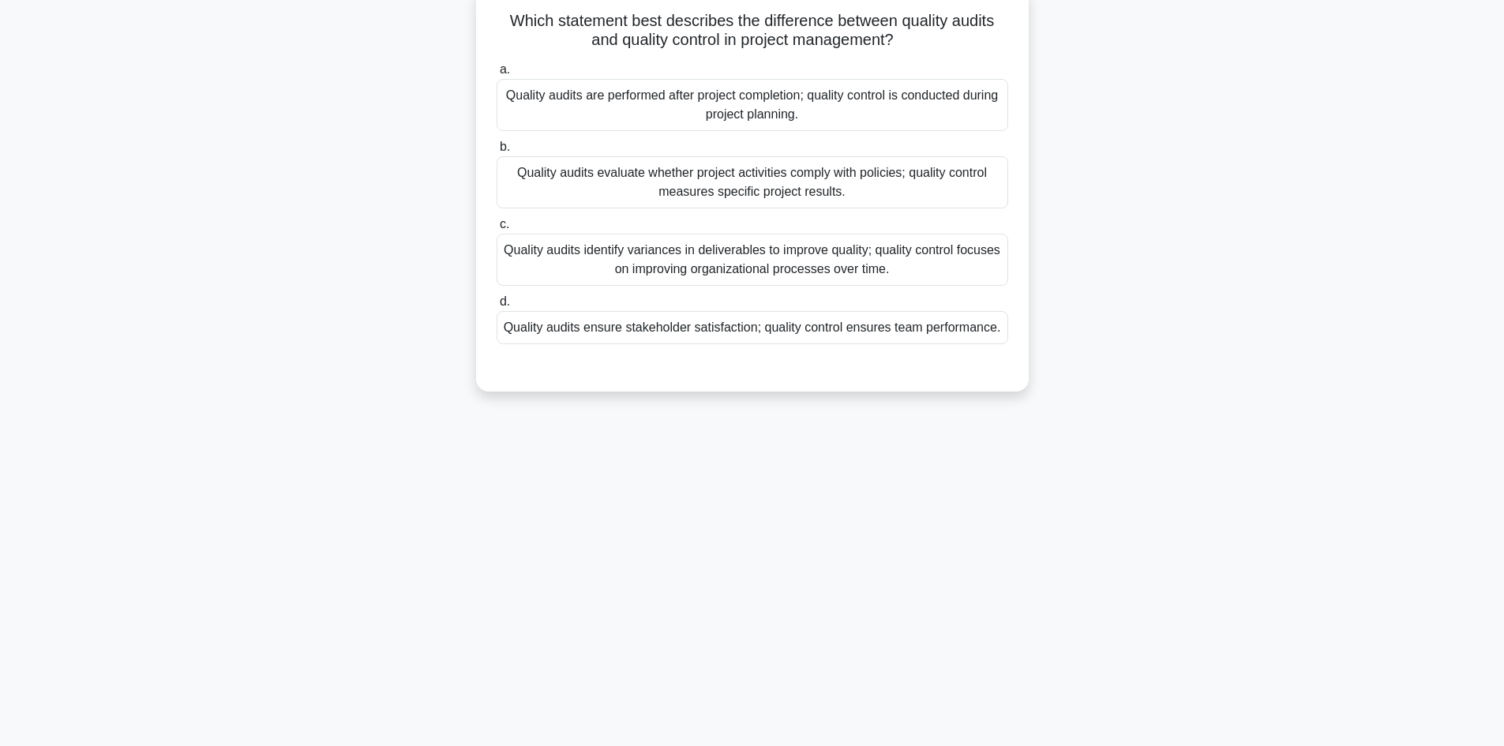
scroll to position [0, 0]
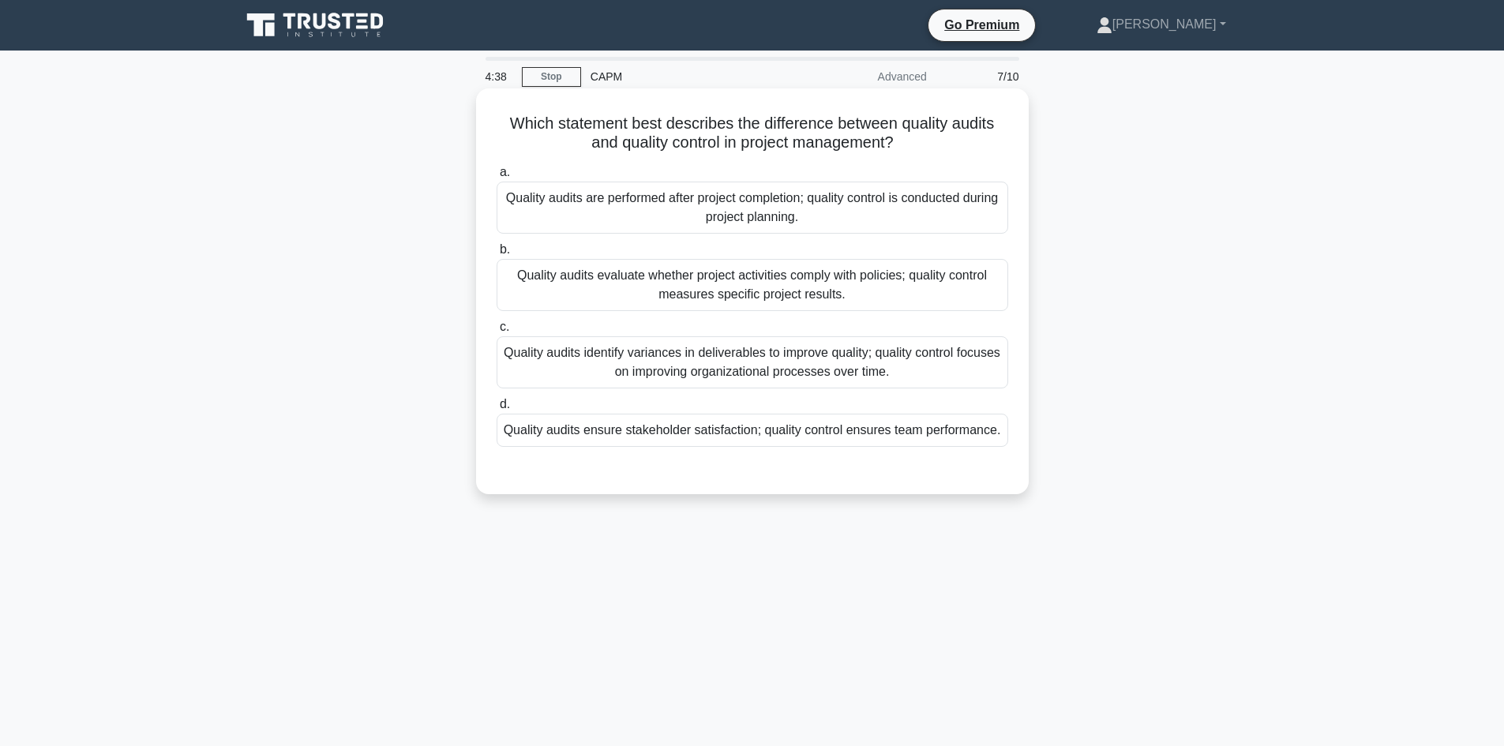
click at [883, 303] on div "Quality audits evaluate whether project activities comply with policies; qualit…" at bounding box center [753, 285] width 512 height 52
click at [497, 255] on input "b. Quality audits evaluate whether project activities comply with policies; qua…" at bounding box center [497, 250] width 0 height 10
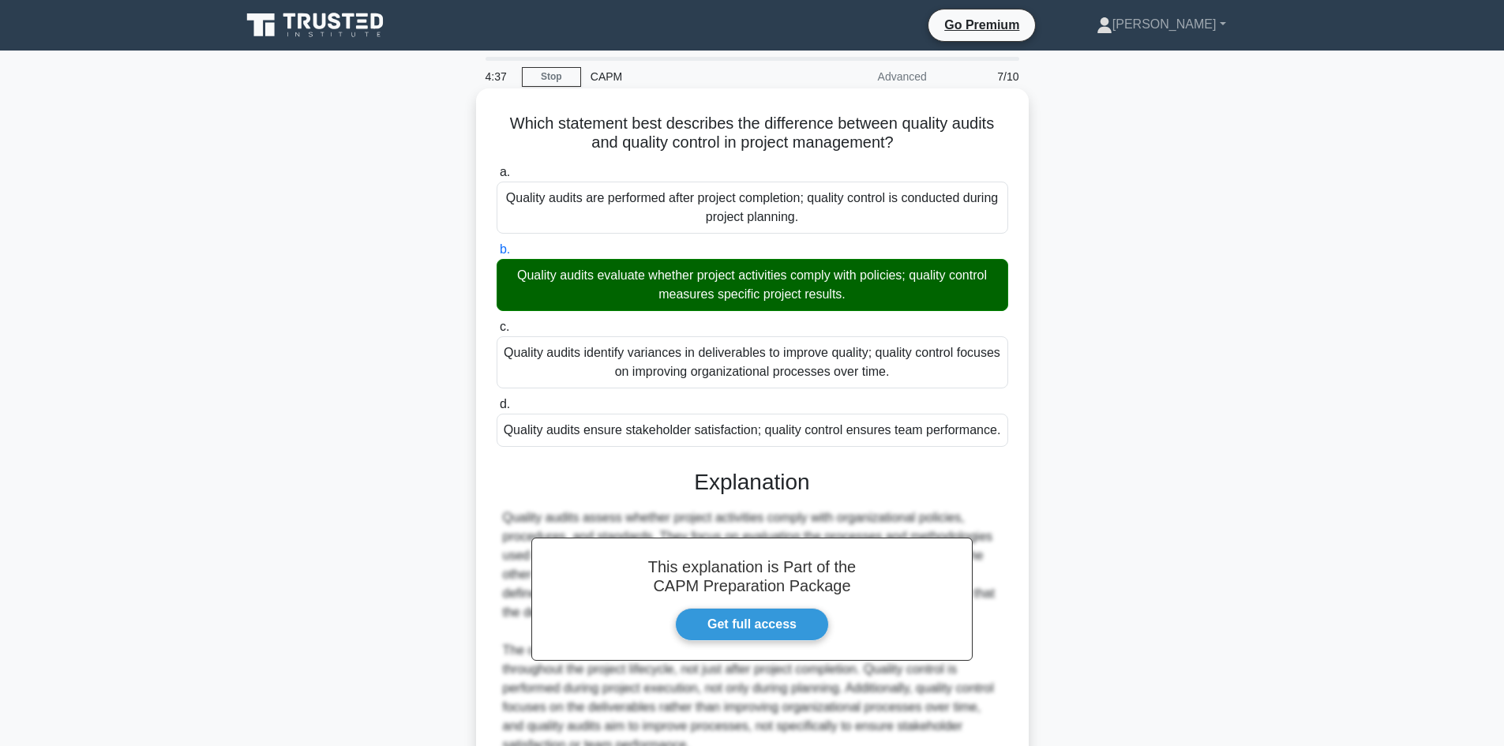
scroll to position [152, 0]
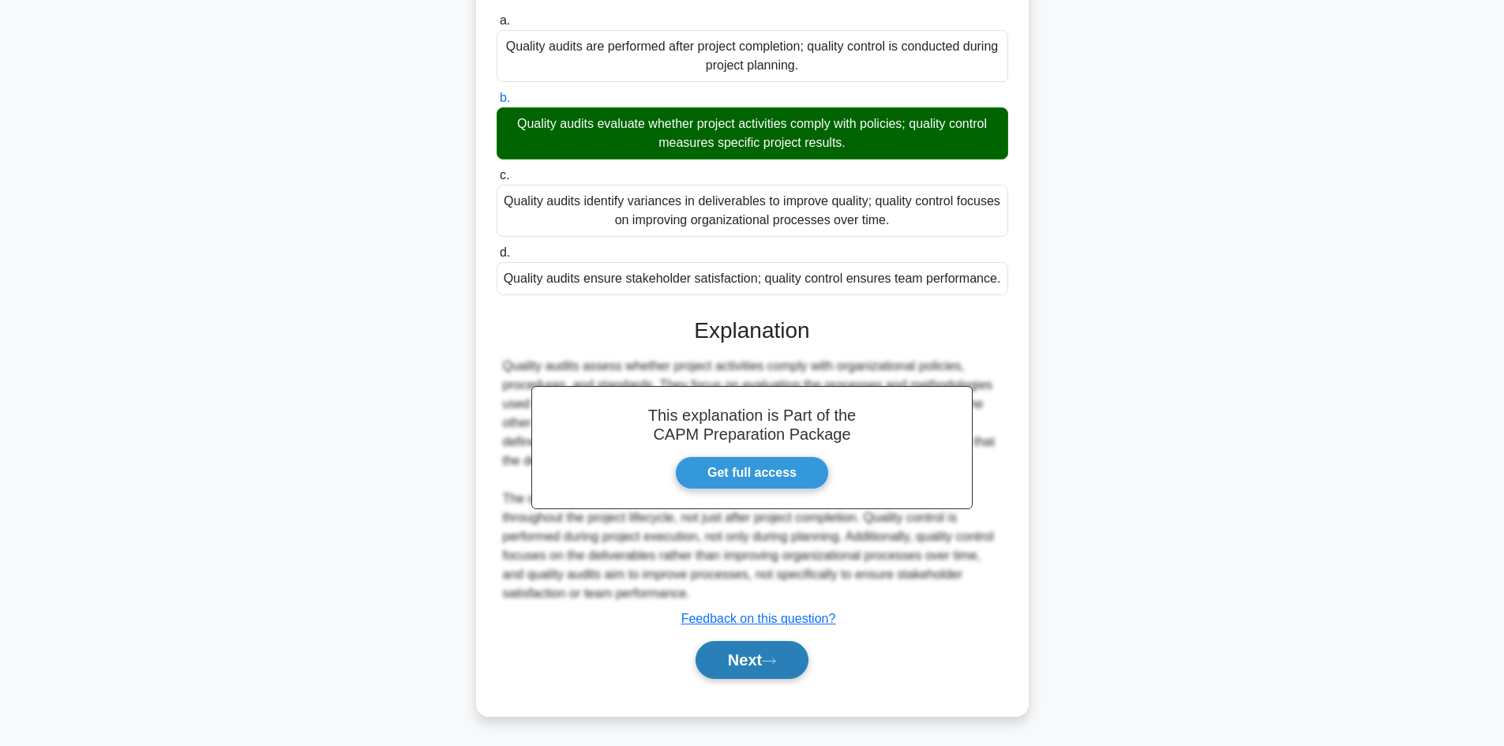
click at [734, 662] on button "Next" at bounding box center [751, 660] width 113 height 38
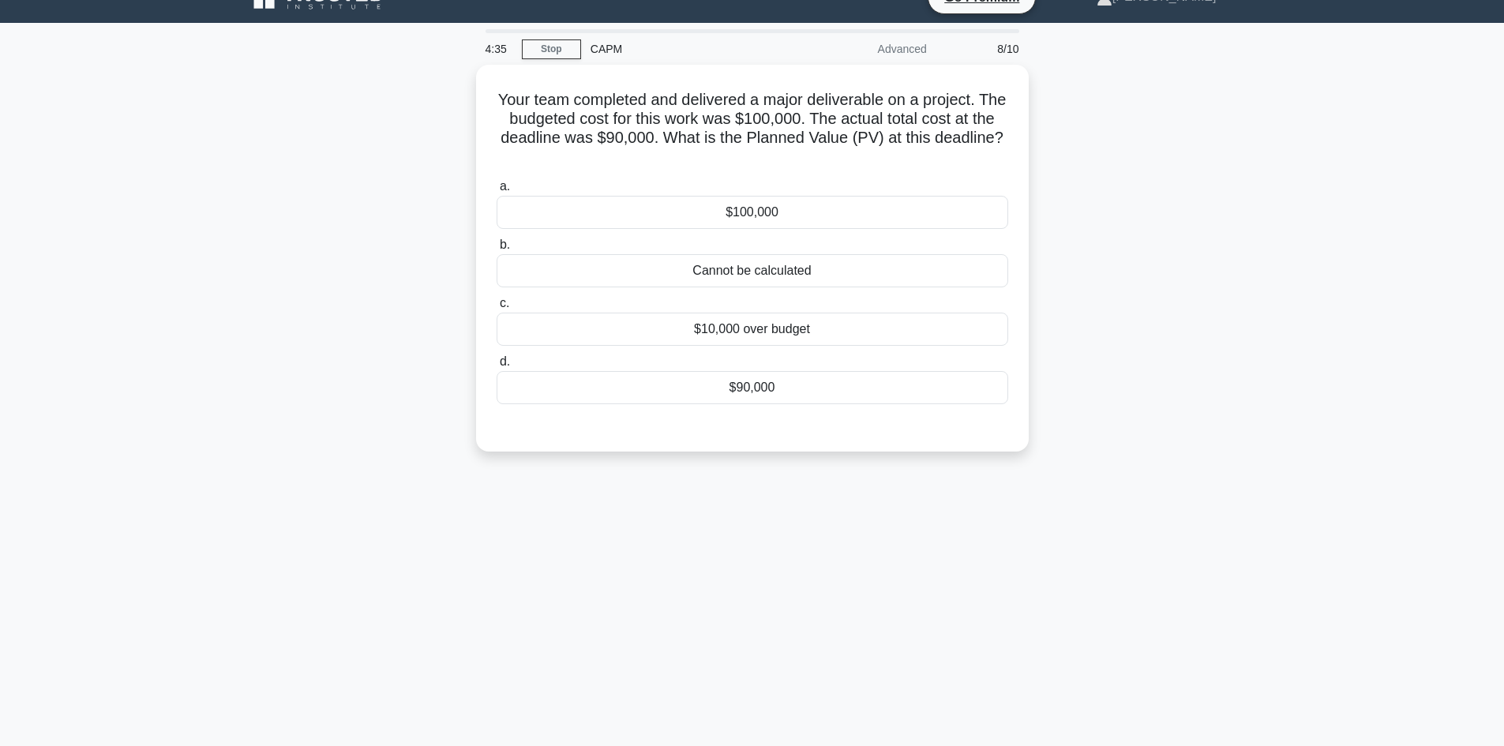
scroll to position [0, 0]
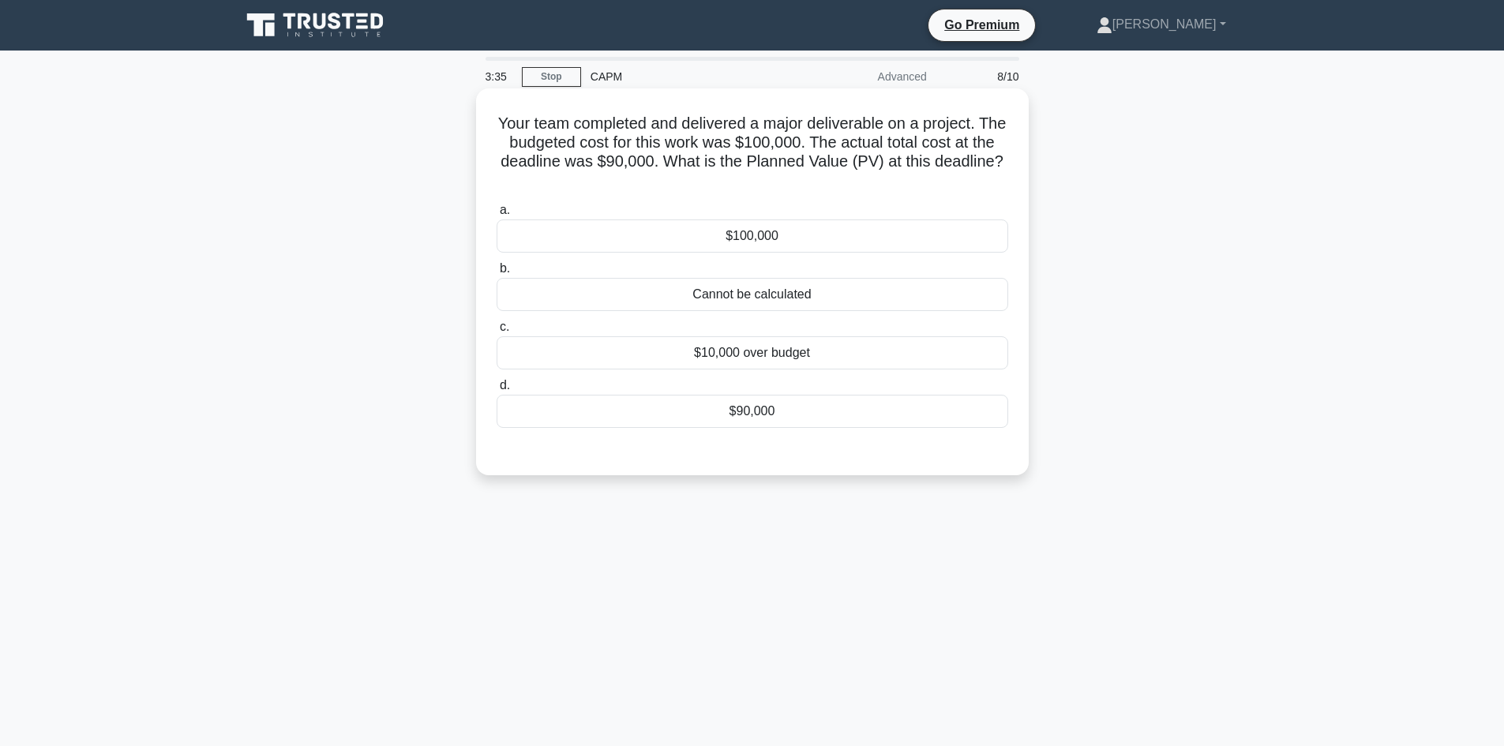
click at [845, 294] on div "Cannot be calculated" at bounding box center [753, 294] width 512 height 33
click at [497, 274] on input "b. Cannot be calculated" at bounding box center [497, 269] width 0 height 10
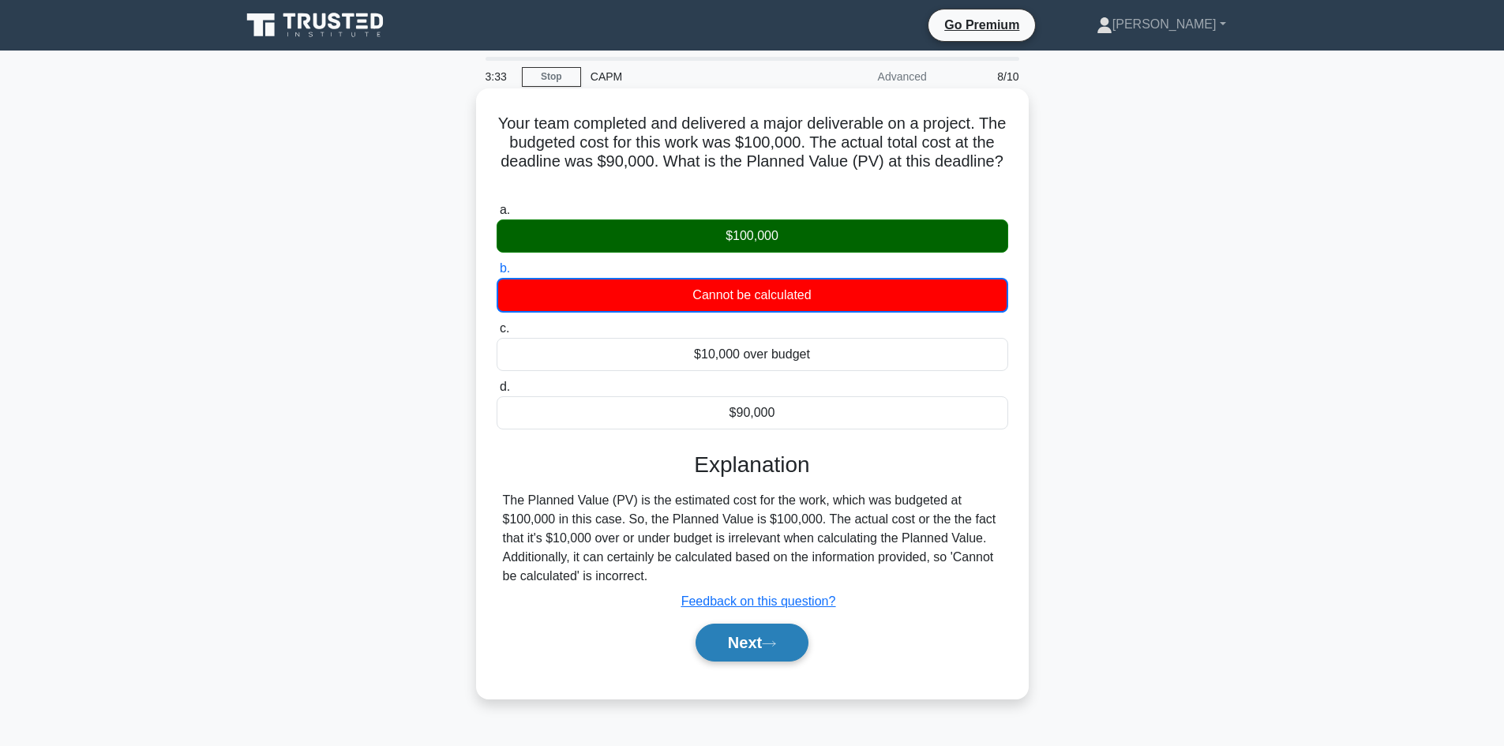
click at [723, 662] on button "Next" at bounding box center [751, 643] width 113 height 38
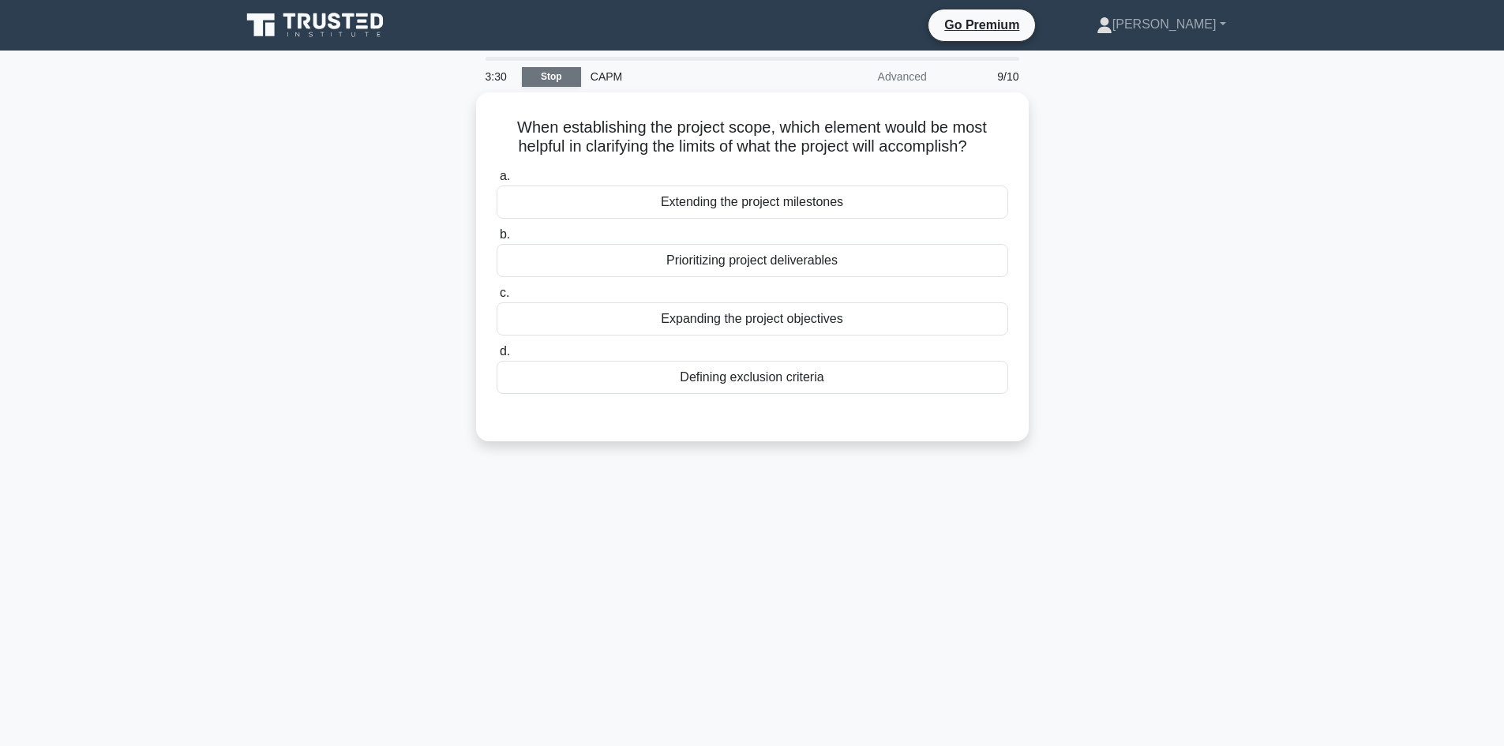
click at [543, 80] on link "Stop" at bounding box center [551, 77] width 59 height 20
